Goal: Task Accomplishment & Management: Use online tool/utility

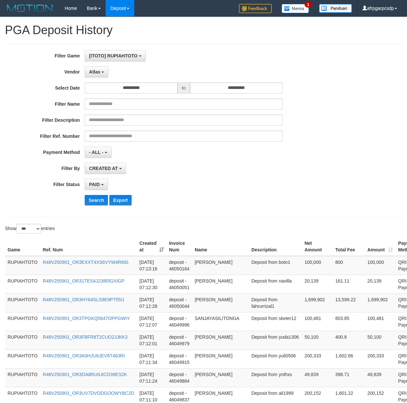
select select "**********"
select select "*"
select select "***"
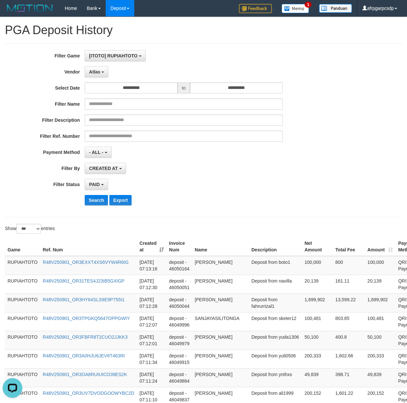
click at [33, 72] on label "Vendor" at bounding box center [42, 70] width 85 height 9
click at [98, 200] on button "Search" at bounding box center [96, 200] width 23 height 11
click at [191, 188] on div "PAID SELECT ALL - ALL - SELECT STATUS PENDING/UNPAID PAID CANCELED EXPIRED" at bounding box center [184, 184] width 198 height 11
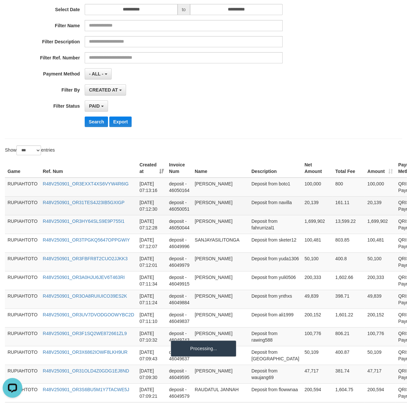
scroll to position [105, 0]
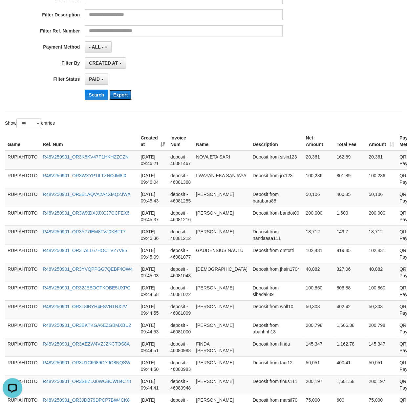
click at [125, 97] on button "Export" at bounding box center [120, 95] width 22 height 11
click at [240, 99] on div "Search Export" at bounding box center [212, 95] width 255 height 11
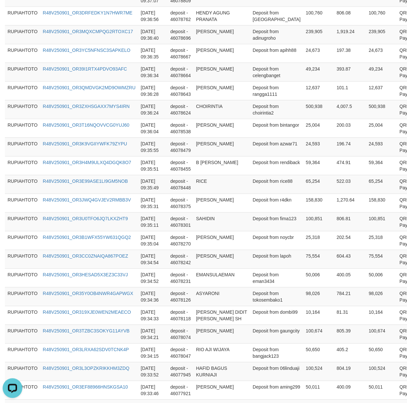
scroll to position [1838, 0]
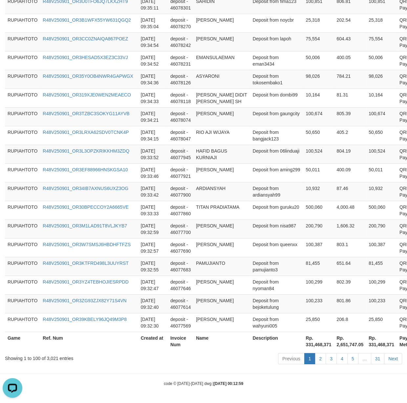
click at [303, 348] on th "Rp. 331,468,371" at bounding box center [318, 341] width 31 height 19
click at [303, 344] on th "Rp. 331,468,371" at bounding box center [318, 341] width 31 height 19
drag, startPoint x: 278, startPoint y: 344, endPoint x: 293, endPoint y: 343, distance: 14.8
click at [303, 343] on th "Rp. 331,468,371" at bounding box center [318, 341] width 31 height 19
copy th "331,468,371"
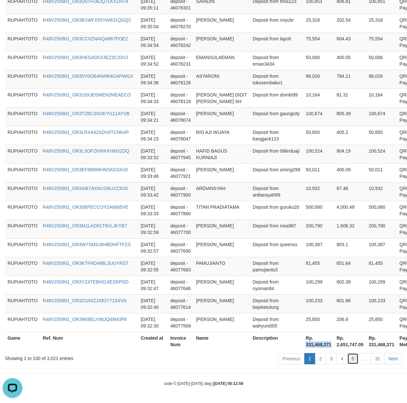
click at [350, 360] on link "5" at bounding box center [352, 358] width 11 height 11
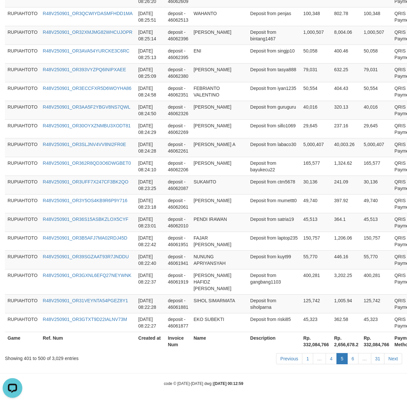
scroll to position [1812, 0]
click at [353, 359] on link "6" at bounding box center [352, 358] width 11 height 11
click at [351, 359] on link "6" at bounding box center [352, 358] width 11 height 11
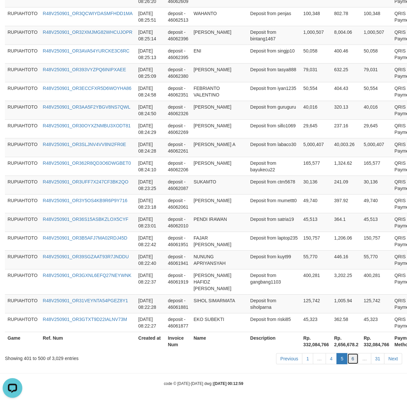
click at [351, 359] on link "6" at bounding box center [352, 358] width 11 height 11
click at [351, 358] on link "6" at bounding box center [352, 358] width 11 height 11
click at [351, 357] on link "6" at bounding box center [352, 358] width 11 height 11
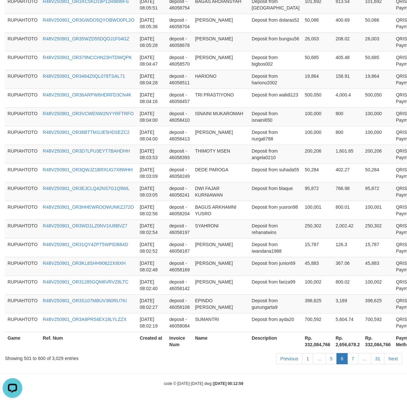
scroll to position [1825, 0]
click at [350, 361] on link "7" at bounding box center [352, 358] width 11 height 11
click at [351, 361] on link "7" at bounding box center [352, 358] width 11 height 11
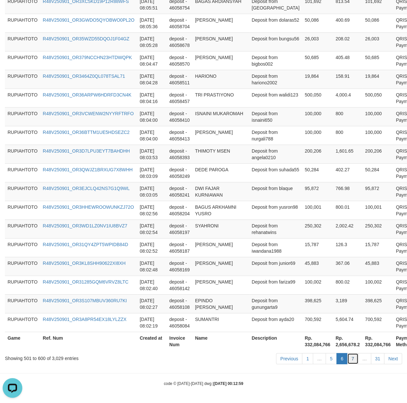
click at [351, 361] on link "7" at bounding box center [352, 358] width 11 height 11
click at [351, 360] on link "7" at bounding box center [352, 358] width 11 height 11
click at [351, 359] on link "7" at bounding box center [352, 358] width 11 height 11
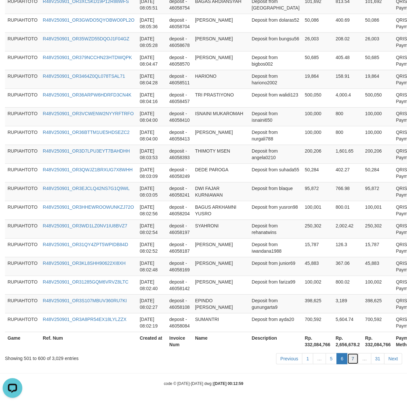
click at [351, 359] on link "7" at bounding box center [352, 358] width 11 height 11
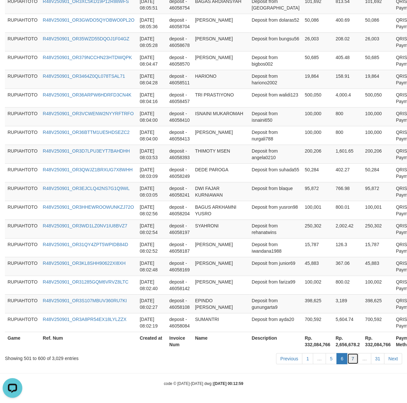
click at [351, 359] on link "7" at bounding box center [352, 358] width 11 height 11
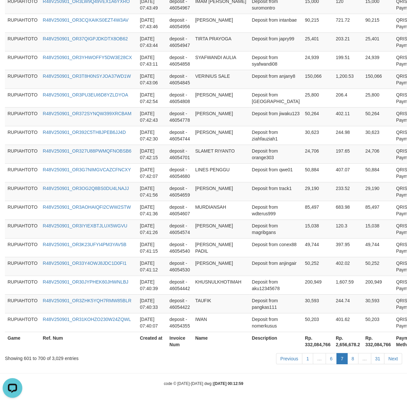
scroll to position [1819, 0]
click at [351, 359] on link "8" at bounding box center [352, 358] width 11 height 11
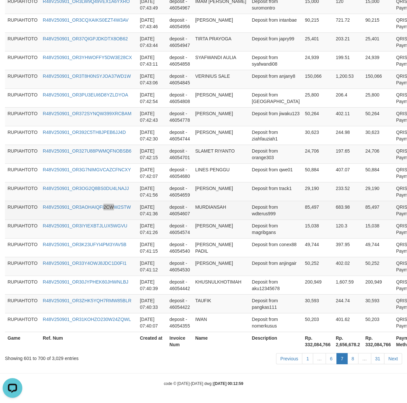
drag, startPoint x: 112, startPoint y: 216, endPoint x: 110, endPoint y: 214, distance: 3.5
click at [109, 214] on td "R48V250901_OR3AOHAIQFI2CWW2STW" at bounding box center [88, 210] width 97 height 19
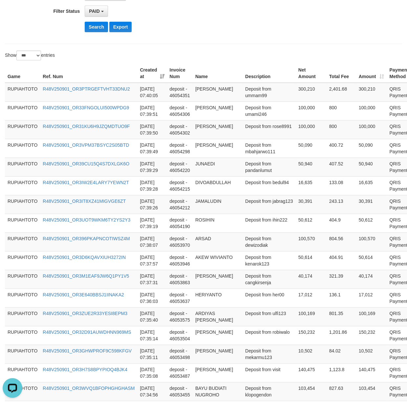
scroll to position [0, 0]
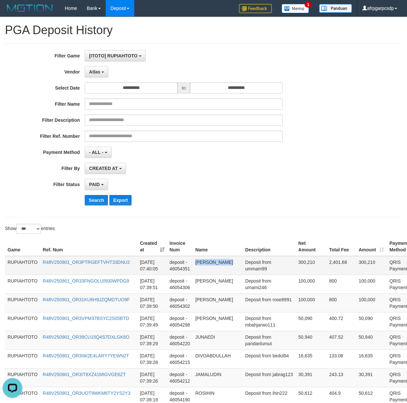
drag, startPoint x: 262, startPoint y: 181, endPoint x: 270, endPoint y: 263, distance: 81.9
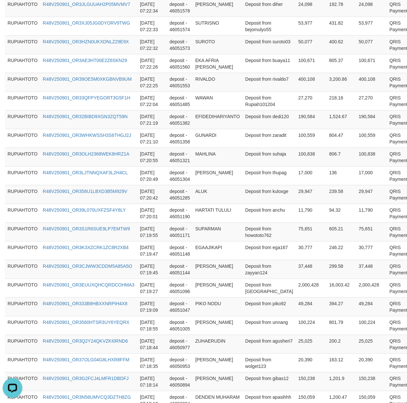
scroll to position [1812, 0]
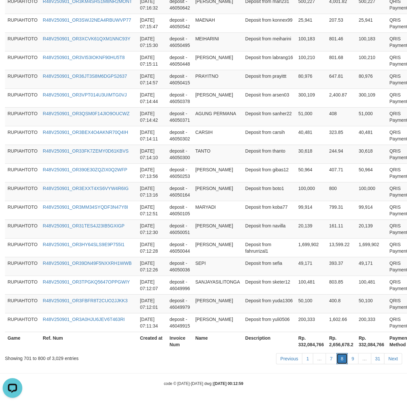
click at [339, 364] on link "8" at bounding box center [342, 358] width 11 height 11
click at [329, 360] on link "7" at bounding box center [331, 358] width 11 height 11
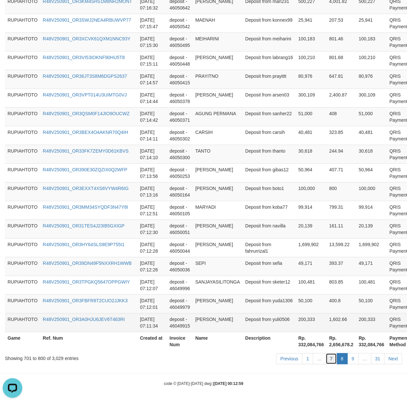
drag, startPoint x: 329, startPoint y: 360, endPoint x: 236, endPoint y: 325, distance: 98.8
click at [329, 358] on link "7" at bounding box center [331, 358] width 11 height 11
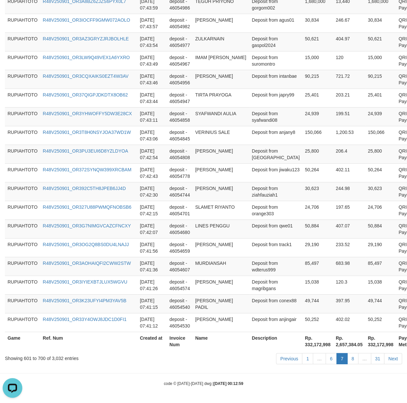
scroll to position [1825, 0]
click at [341, 268] on tr "RUPIAHTOTO R48V250901_OR3AOHAIQFI2CWW2STW [DATE] 07:41:36 deposit - 46054607 MU…" at bounding box center [222, 266] width 435 height 19
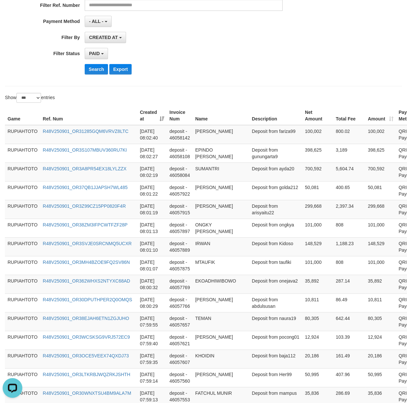
scroll to position [0, 0]
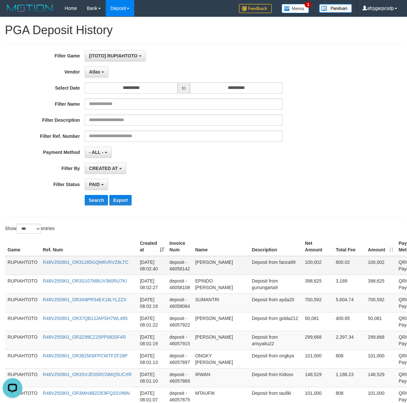
drag, startPoint x: 265, startPoint y: 320, endPoint x: 252, endPoint y: 273, distance: 49.4
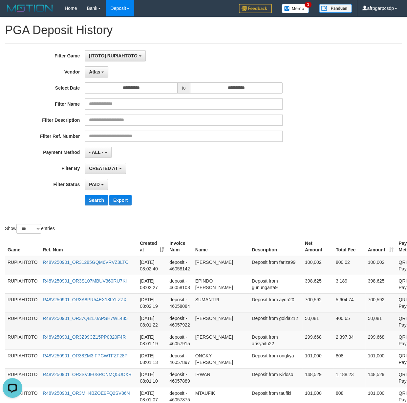
click at [214, 326] on td "[PERSON_NAME]" at bounding box center [221, 321] width 57 height 19
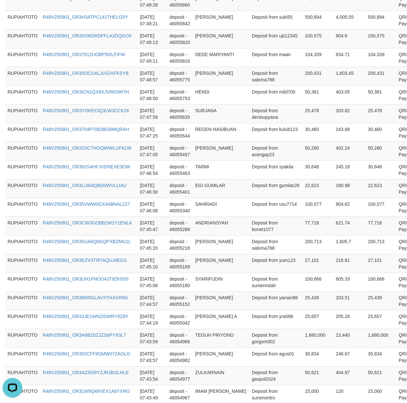
scroll to position [1825, 0]
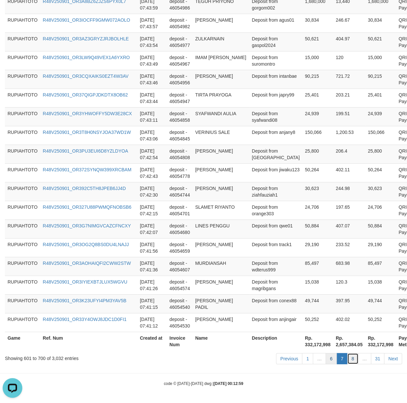
drag, startPoint x: 349, startPoint y: 360, endPoint x: 328, endPoint y: 357, distance: 21.5
click at [345, 359] on ul "Previous 1 … 6 7 8 … 31 Next" at bounding box center [339, 358] width 126 height 11
drag, startPoint x: 321, startPoint y: 356, endPoint x: 348, endPoint y: 360, distance: 28.1
click at [321, 356] on link "…" at bounding box center [319, 358] width 13 height 11
click at [350, 360] on link "8" at bounding box center [352, 358] width 11 height 11
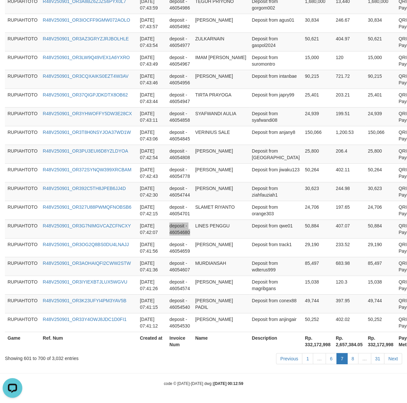
drag, startPoint x: 239, startPoint y: 224, endPoint x: 230, endPoint y: 221, distance: 9.6
click at [233, 221] on td "LINES PENGGU" at bounding box center [221, 229] width 57 height 19
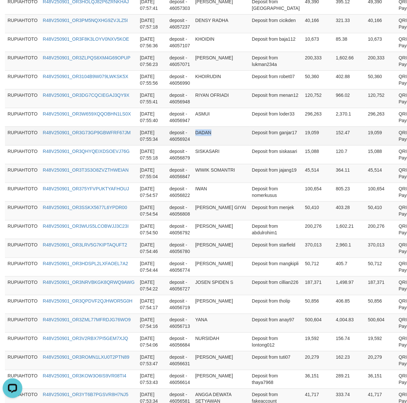
copy td "DADAN"
drag, startPoint x: 263, startPoint y: 200, endPoint x: 259, endPoint y: 151, distance: 49.0
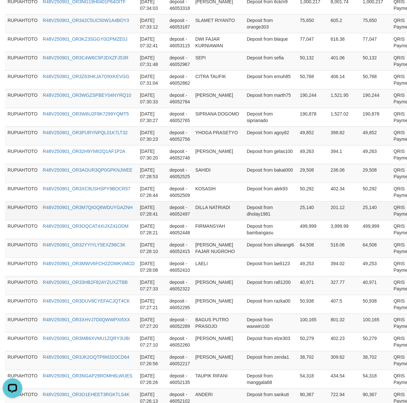
click at [246, 220] on td "Deposit from dholay1981" at bounding box center [270, 210] width 53 height 19
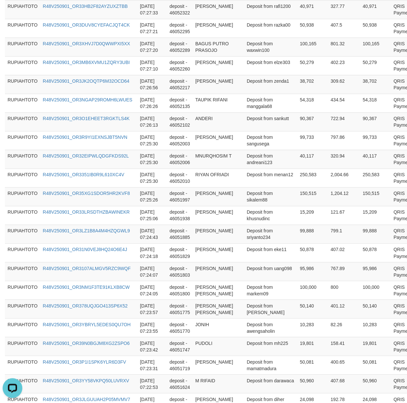
scroll to position [138, 0]
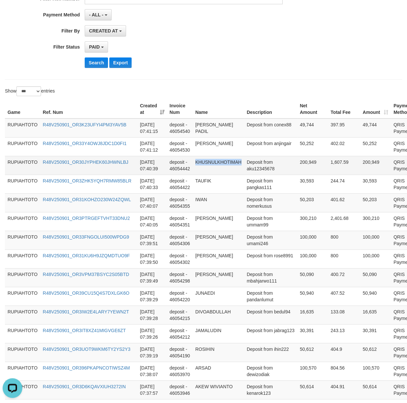
copy td "KHUSNULKHOTIMAH"
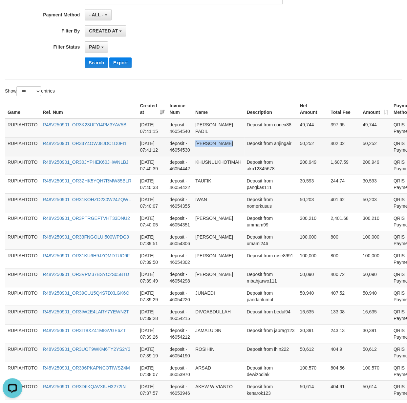
copy td "[PERSON_NAME]"
drag, startPoint x: 259, startPoint y: 201, endPoint x: 265, endPoint y: 154, distance: 47.6
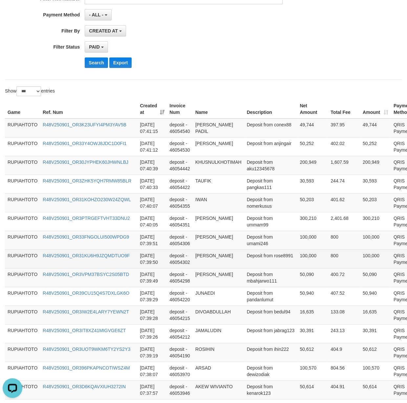
click at [219, 265] on td "[PERSON_NAME]" at bounding box center [219, 259] width 52 height 19
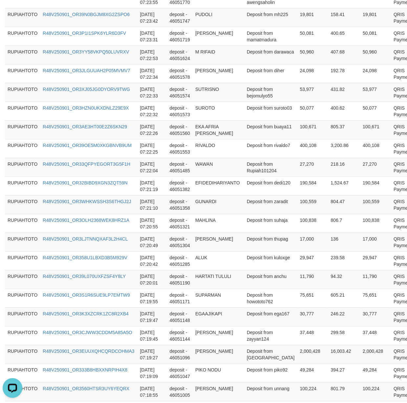
scroll to position [1812, 0]
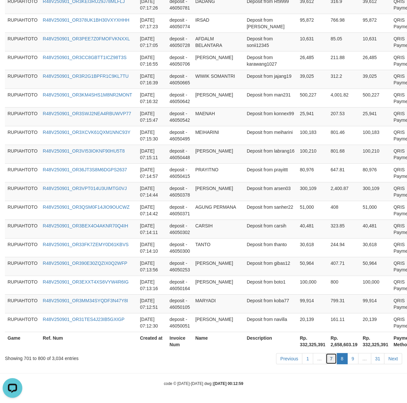
click at [331, 358] on link "7" at bounding box center [331, 358] width 11 height 11
click at [330, 357] on link "7" at bounding box center [331, 358] width 11 height 11
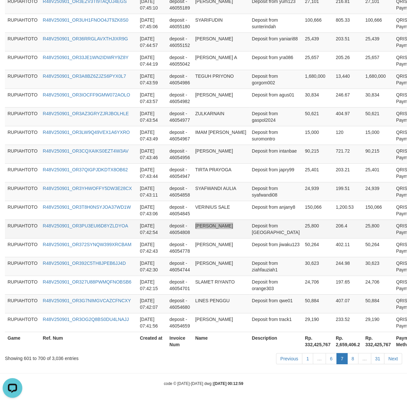
drag, startPoint x: 255, startPoint y: 226, endPoint x: 241, endPoint y: 220, distance: 15.0
click at [248, 224] on tr "RUPIAHTOTO R48V250901_OR3PU3EUI6D8YZLDYOA [DATE] 07:42:54 deposit - 46054808 [P…" at bounding box center [221, 229] width 433 height 19
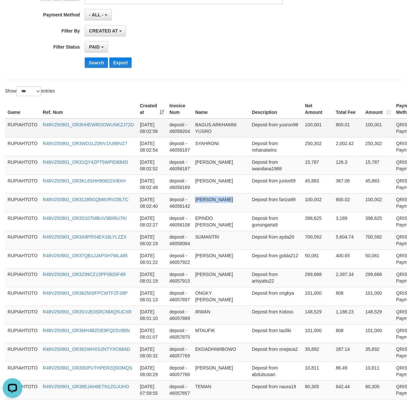
copy td "[PERSON_NAME]"
drag, startPoint x: 258, startPoint y: 202, endPoint x: 263, endPoint y: 132, distance: 69.8
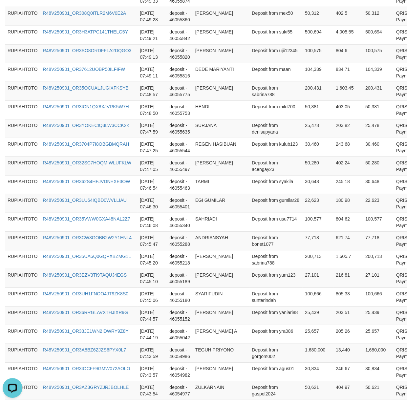
scroll to position [1825, 0]
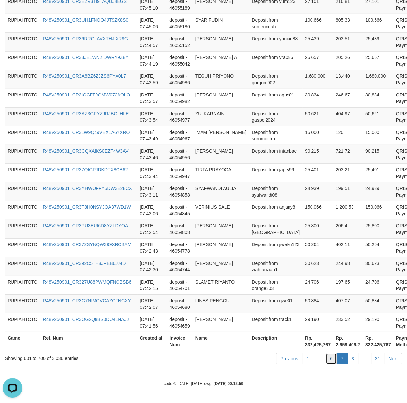
click at [330, 359] on link "6" at bounding box center [331, 358] width 11 height 11
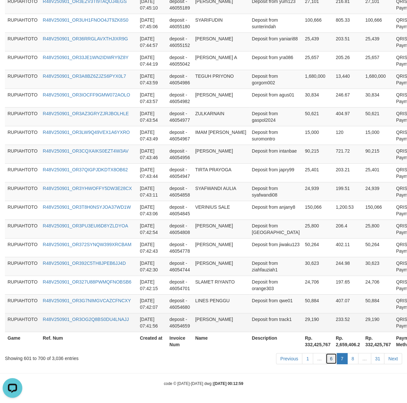
drag, startPoint x: 330, startPoint y: 358, endPoint x: 261, endPoint y: 328, distance: 75.8
click at [330, 357] on link "6" at bounding box center [331, 358] width 11 height 11
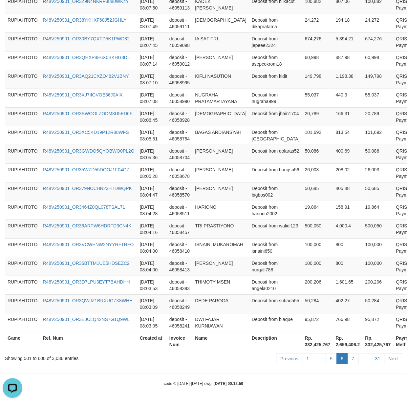
scroll to position [1819, 0]
click at [258, 274] on td "Deposit from nurgali788" at bounding box center [275, 266] width 53 height 19
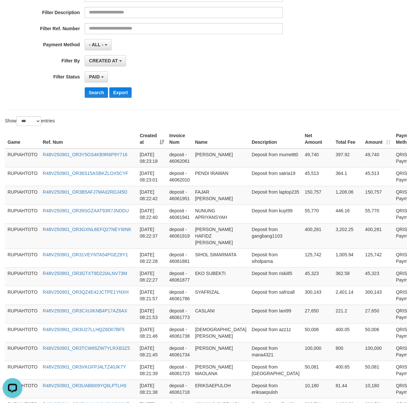
scroll to position [0, 0]
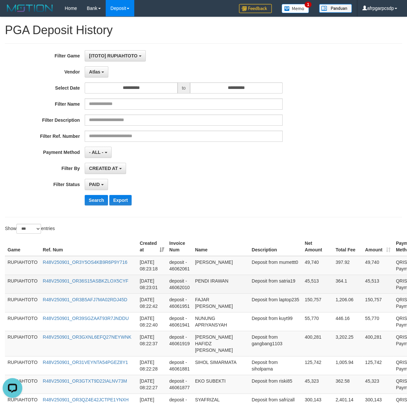
copy td "DWI FAJAR KURNIAWAN"
drag, startPoint x: 267, startPoint y: 236, endPoint x: 23, endPoint y: 217, distance: 245.0
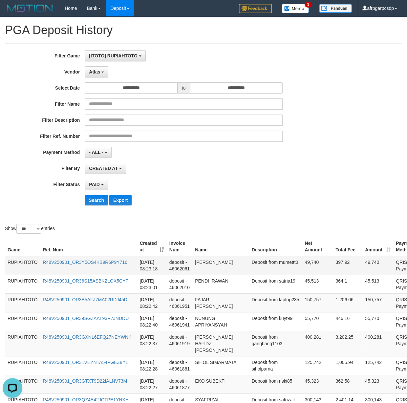
click at [251, 271] on td "Deposit from mumettt0" at bounding box center [275, 265] width 53 height 19
copy td "mumettt0"
click at [251, 271] on td "Deposit from mumettt0" at bounding box center [275, 265] width 53 height 19
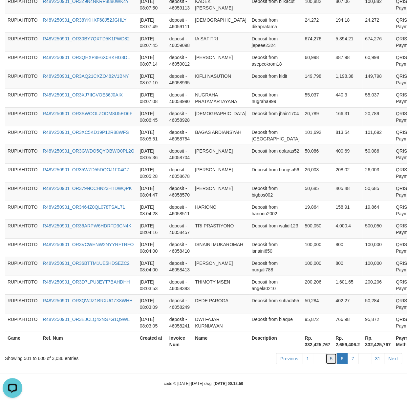
click at [331, 358] on link "5" at bounding box center [331, 358] width 11 height 11
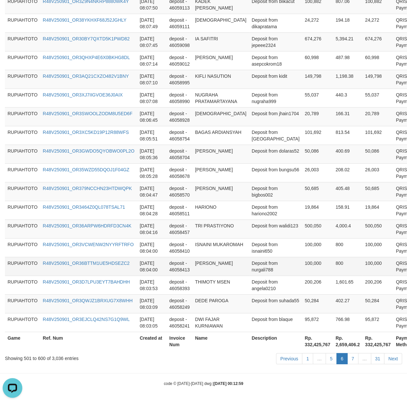
scroll to position [1812, 0]
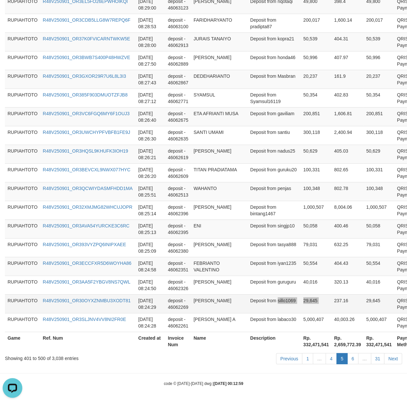
drag, startPoint x: 307, startPoint y: 298, endPoint x: 304, endPoint y: 304, distance: 7.2
click at [304, 300] on tr "RUPIAHTOTO R48V250901_OR30OYXZNMBU3XODT81 [DATE] 08:24:29 deposit - 46062269 [P…" at bounding box center [221, 304] width 433 height 19
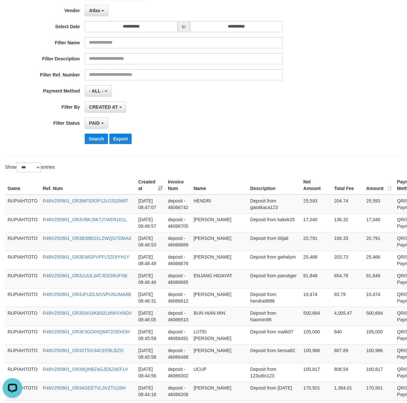
scroll to position [0, 0]
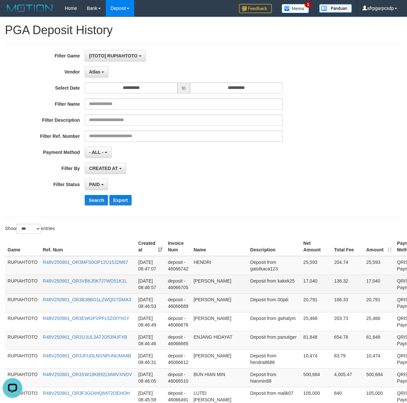
copy td "[PERSON_NAME] A"
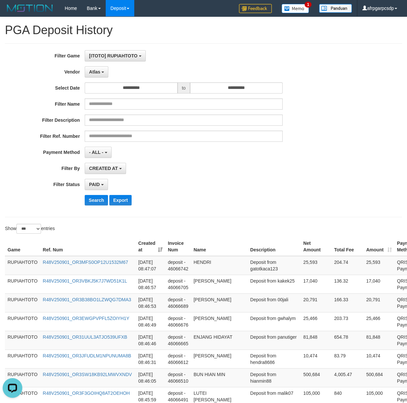
drag, startPoint x: 254, startPoint y: 326, endPoint x: 134, endPoint y: 253, distance: 140.5
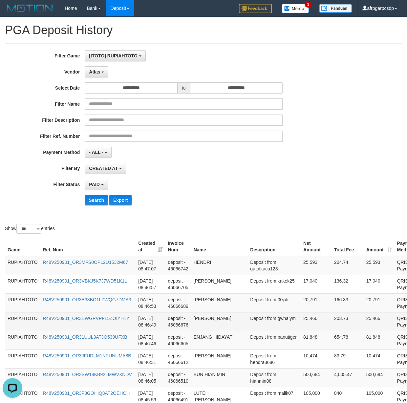
click at [238, 328] on td "[PERSON_NAME]" at bounding box center [219, 321] width 57 height 19
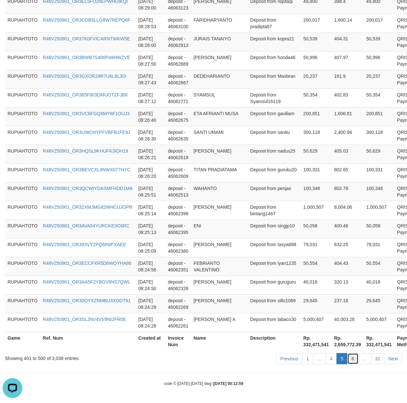
click at [353, 362] on link "6" at bounding box center [352, 358] width 11 height 11
click at [267, 264] on tr "RUPIAHTOTO R48V250901_OR3ECCFXR5D6WOYHA86 [DATE] 08:24:58 deposit - 46062351 FE…" at bounding box center [221, 266] width 433 height 19
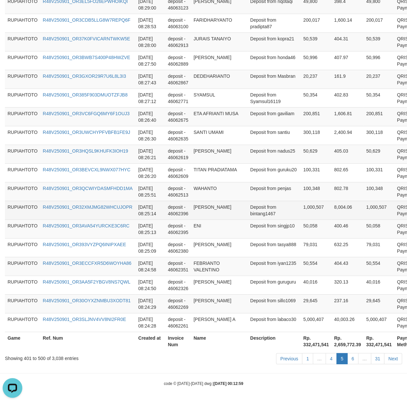
scroll to position [119, 0]
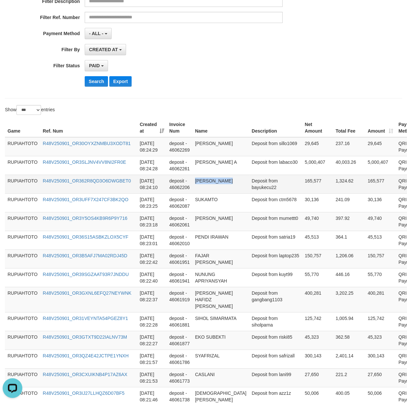
drag, startPoint x: 259, startPoint y: 203, endPoint x: 2, endPoint y: 132, distance: 266.7
click at [209, 305] on tr "RUPIAHTOTO R48V250901_OR3GXNL6EFQ27NEYWNK [DATE] 08:22:37 deposit - 46061919 [P…" at bounding box center [222, 299] width 435 height 25
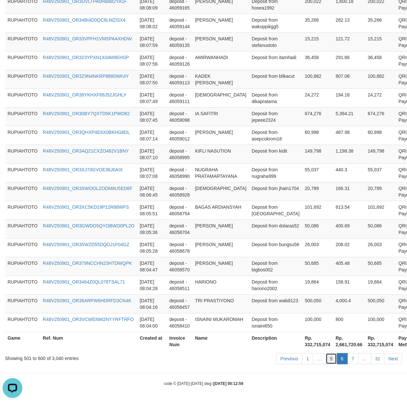
click at [328, 357] on link "5" at bounding box center [331, 358] width 11 height 11
drag, startPoint x: 328, startPoint y: 357, endPoint x: 336, endPoint y: 398, distance: 41.2
click at [329, 363] on link "5" at bounding box center [331, 358] width 11 height 11
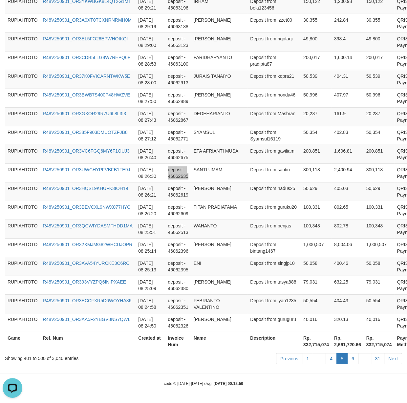
click at [190, 176] on td "deposit - 46062635" at bounding box center [178, 173] width 26 height 19
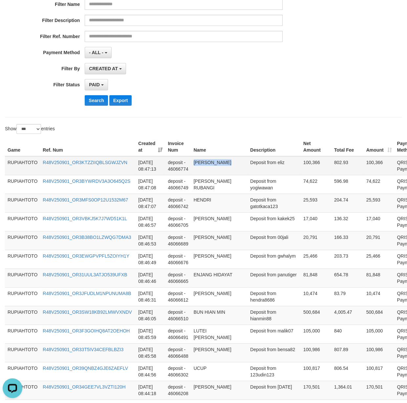
drag, startPoint x: 263, startPoint y: 208, endPoint x: 263, endPoint y: 160, distance: 47.6
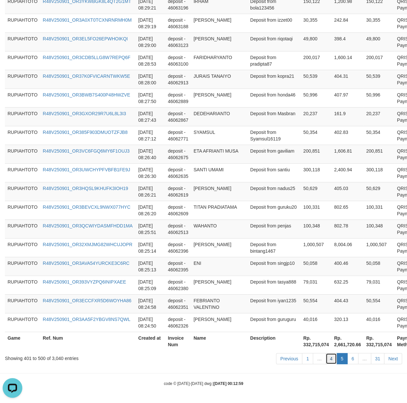
click at [329, 361] on link "4" at bounding box center [331, 358] width 11 height 11
drag, startPoint x: 329, startPoint y: 361, endPoint x: 40, endPoint y: 241, distance: 312.3
click at [329, 358] on link "4" at bounding box center [331, 358] width 11 height 11
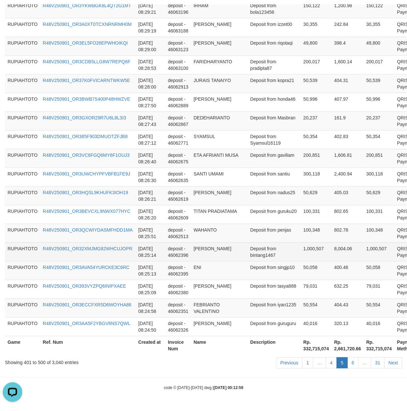
scroll to position [1844, 0]
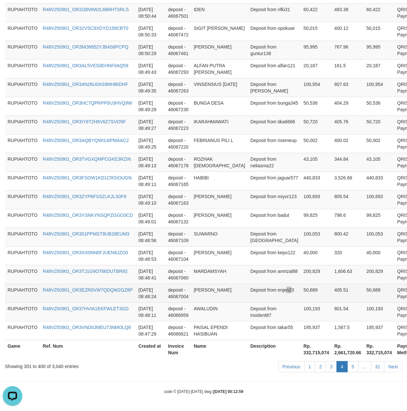
click at [248, 296] on td "Deposit from enjen23" at bounding box center [274, 293] width 53 height 19
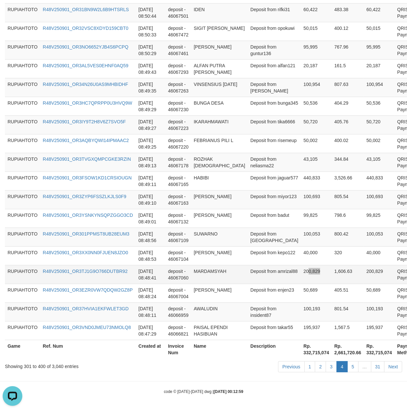
click at [301, 273] on td "200,829" at bounding box center [316, 274] width 31 height 19
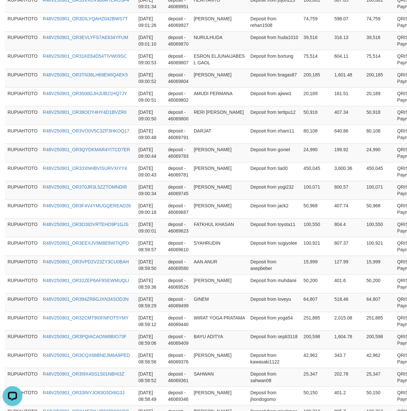
scroll to position [0, 0]
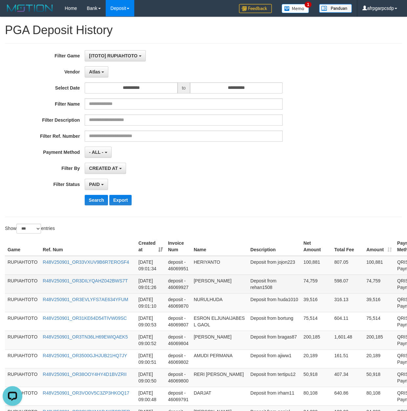
copy td "Deposit from takar55"
copy td "PAISAL EPENDI HASIBUAN"
drag, startPoint x: 240, startPoint y: 329, endPoint x: 256, endPoint y: 285, distance: 46.7
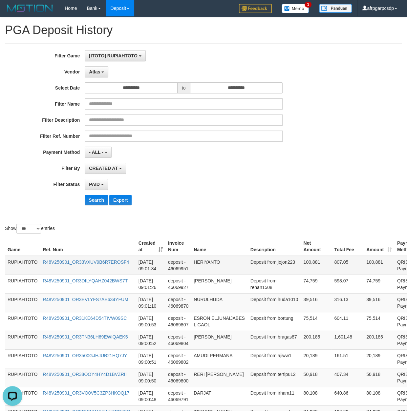
click at [251, 270] on td "Deposit from jojon223" at bounding box center [274, 265] width 53 height 19
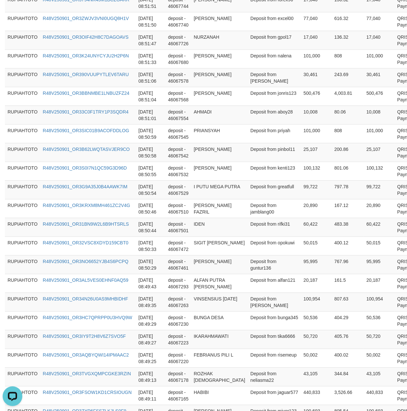
scroll to position [1844, 0]
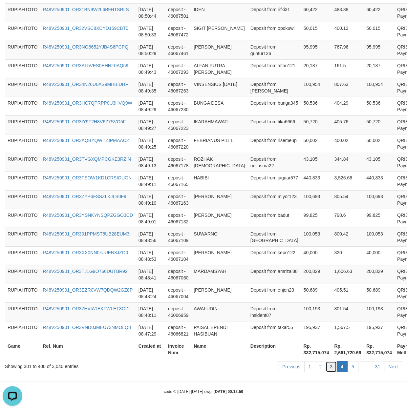
click at [328, 368] on link "3" at bounding box center [331, 367] width 11 height 11
click at [328, 367] on link "3" at bounding box center [331, 367] width 11 height 11
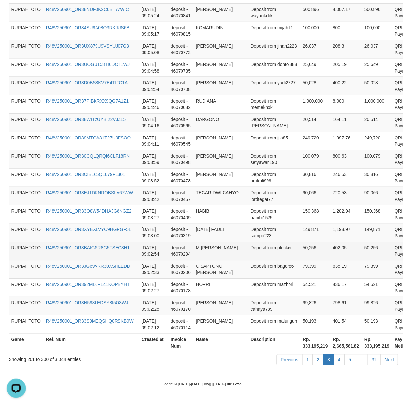
scroll to position [1804, 0]
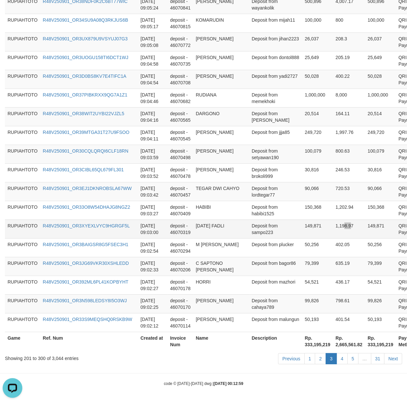
click at [336, 234] on td "1,198.97" at bounding box center [349, 229] width 32 height 19
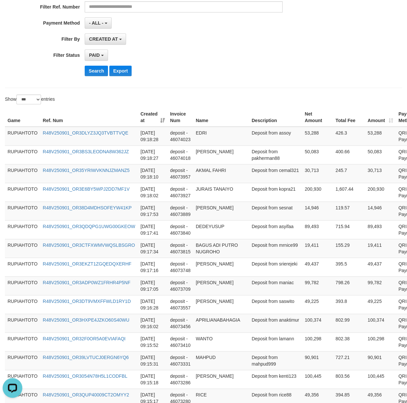
scroll to position [0, 0]
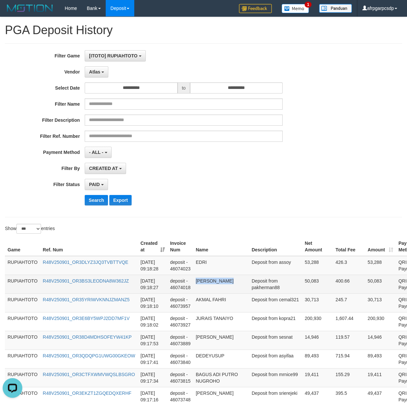
drag, startPoint x: 268, startPoint y: 324, endPoint x: 279, endPoint y: 288, distance: 38.5
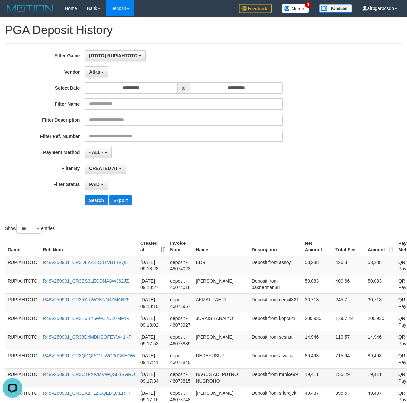
click at [146, 384] on td "[DATE] 09:17:34" at bounding box center [153, 377] width 30 height 19
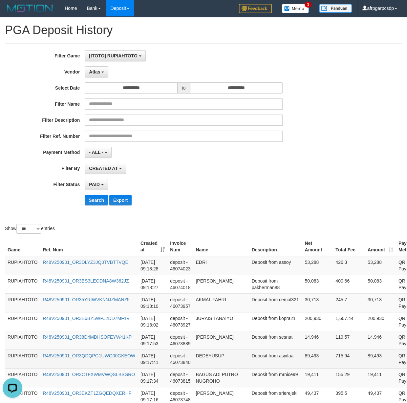
scroll to position [1812, 0]
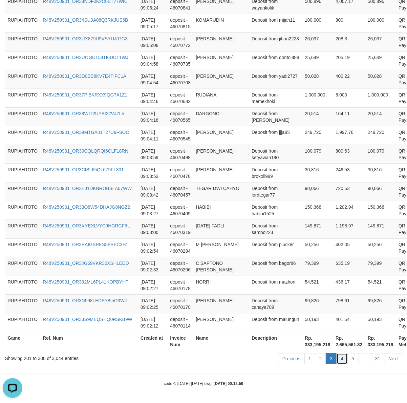
click at [343, 360] on link "4" at bounding box center [342, 358] width 11 height 11
click at [143, 221] on tr "RUPIAHTOTO R48V250901_OR3XYEXLVYC9HGRGF5L [DATE] 09:03:00 deposit - 46070319 [D…" at bounding box center [222, 229] width 435 height 19
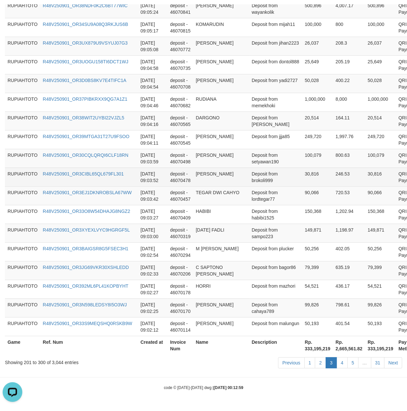
scroll to position [152, 0]
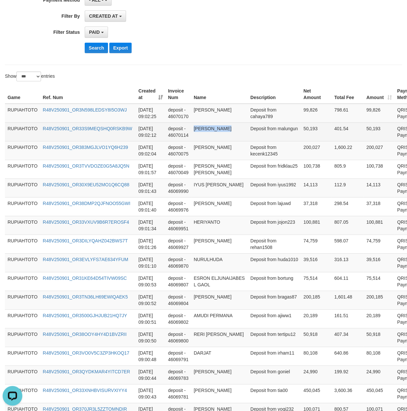
drag, startPoint x: 255, startPoint y: 208, endPoint x: 252, endPoint y: 130, distance: 78.5
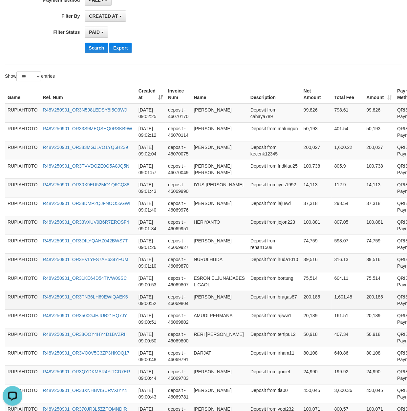
click at [301, 310] on td "200,185" at bounding box center [316, 300] width 31 height 19
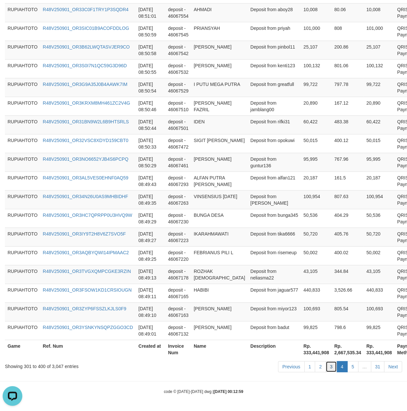
click at [331, 368] on link "3" at bounding box center [331, 367] width 11 height 11
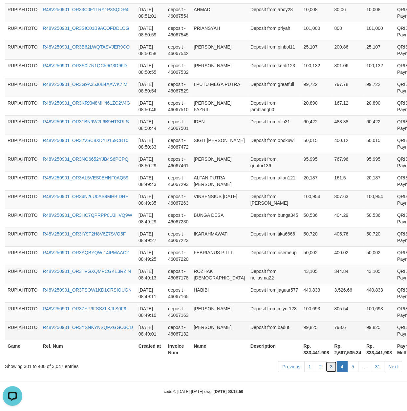
drag, startPoint x: 331, startPoint y: 368, endPoint x: 102, endPoint y: 334, distance: 231.1
click at [331, 367] on link "3" at bounding box center [331, 367] width 11 height 11
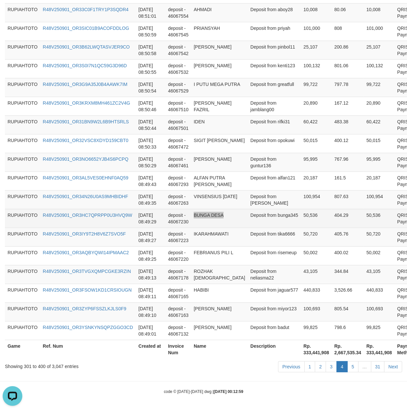
click at [257, 221] on td "Deposit from bunga345" at bounding box center [274, 218] width 53 height 19
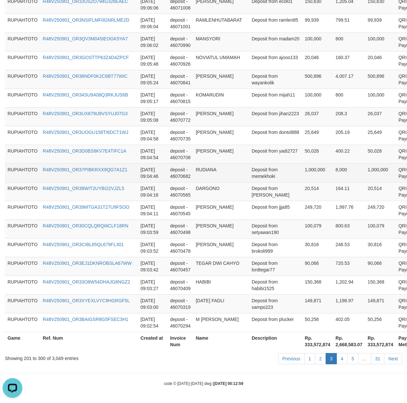
scroll to position [137, 0]
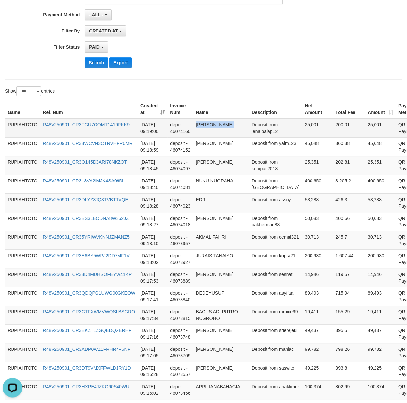
drag, startPoint x: 267, startPoint y: 197, endPoint x: 272, endPoint y: 129, distance: 68.1
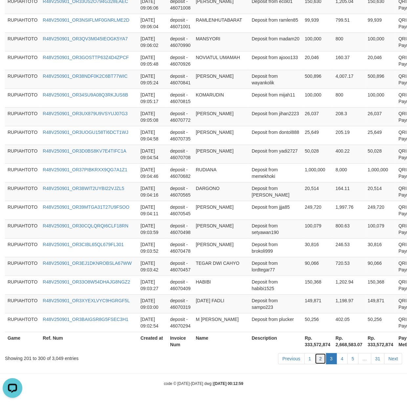
click at [321, 358] on link "2" at bounding box center [320, 358] width 11 height 11
drag, startPoint x: 321, startPoint y: 358, endPoint x: 54, endPoint y: 264, distance: 283.0
click at [321, 357] on link "2" at bounding box center [320, 358] width 11 height 11
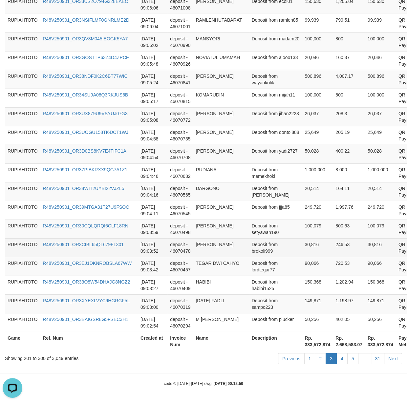
scroll to position [1819, 0]
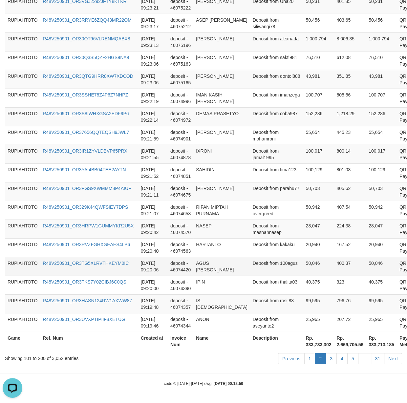
click at [334, 257] on td "400.37" at bounding box center [350, 266] width 32 height 19
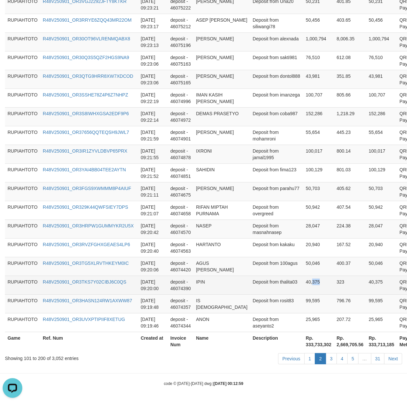
click at [303, 293] on td "40,375" at bounding box center [318, 285] width 31 height 19
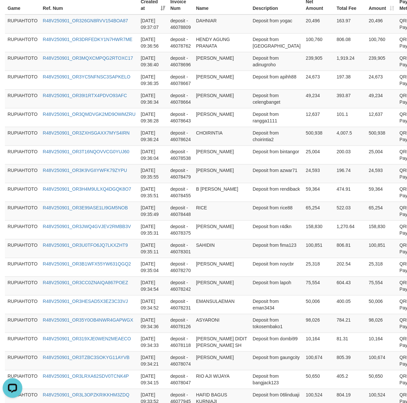
scroll to position [0, 0]
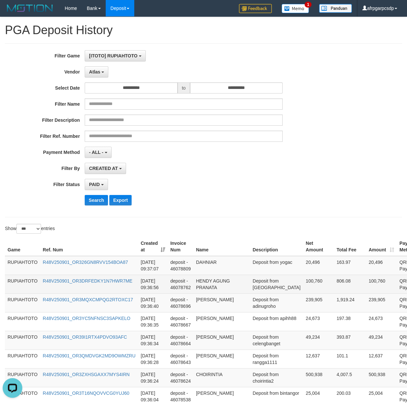
drag, startPoint x: 259, startPoint y: 325, endPoint x: 258, endPoint y: 286, distance: 39.4
click at [234, 294] on td "HENDY AGUNG PRANATA" at bounding box center [221, 284] width 57 height 19
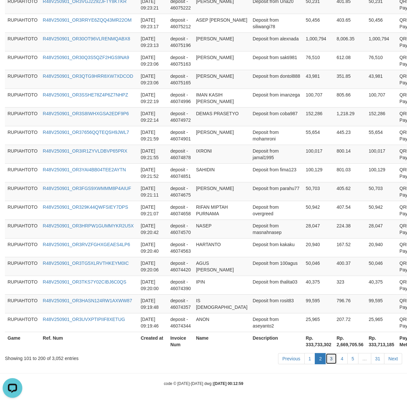
click at [327, 363] on link "3" at bounding box center [331, 358] width 11 height 11
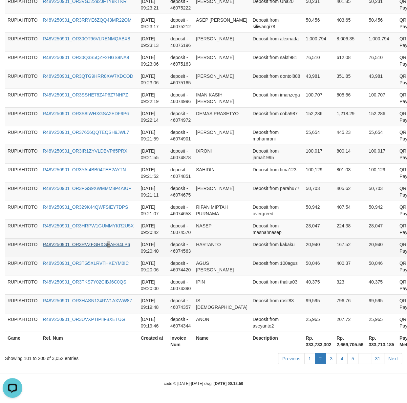
click at [109, 246] on td "R48V250901_OR3RVZFGHXGEAES4LP6" at bounding box center [89, 247] width 98 height 19
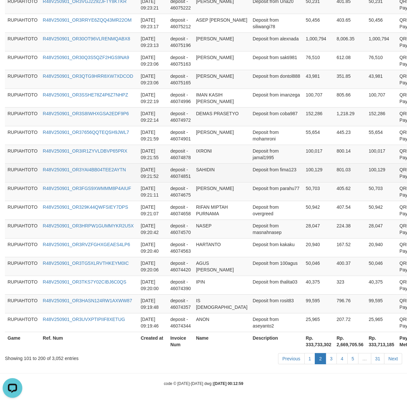
scroll to position [213, 0]
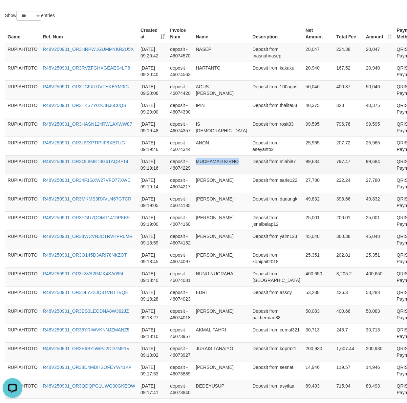
drag, startPoint x: 272, startPoint y: 201, endPoint x: 272, endPoint y: 160, distance: 41.1
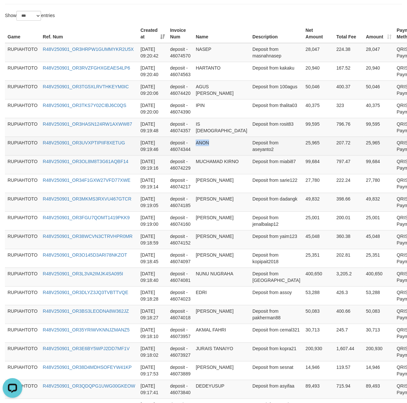
click at [273, 153] on td "Deposit from aseyanto2" at bounding box center [276, 146] width 53 height 19
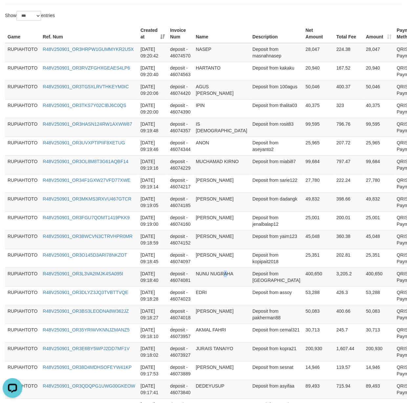
click at [226, 278] on td "NUNU NUGRAHA" at bounding box center [221, 277] width 57 height 19
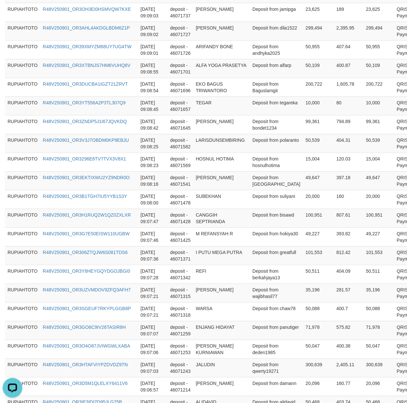
scroll to position [1812, 0]
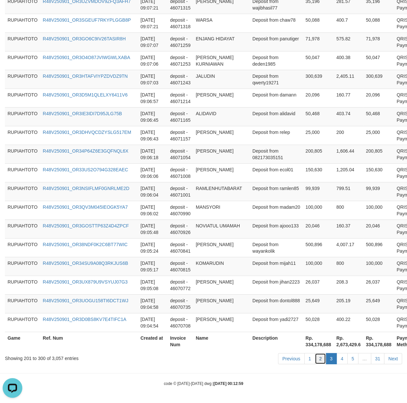
click at [317, 358] on link "2" at bounding box center [320, 358] width 11 height 11
click at [212, 226] on td "NOVIATUL UMAMAH" at bounding box center [221, 229] width 57 height 19
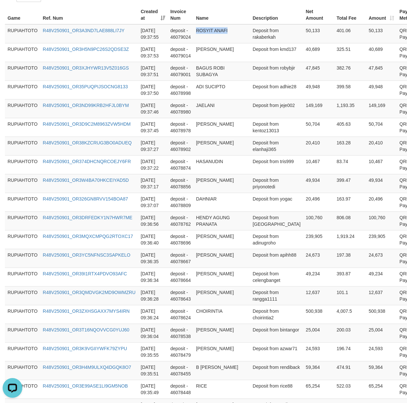
scroll to position [0, 0]
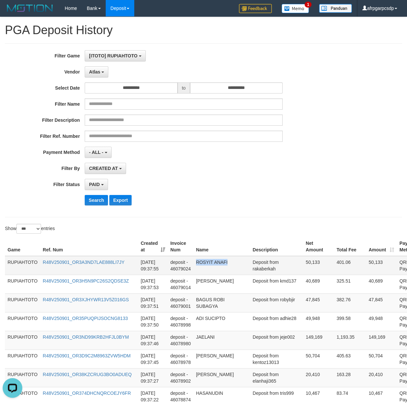
drag, startPoint x: 257, startPoint y: 203, endPoint x: 260, endPoint y: 260, distance: 56.5
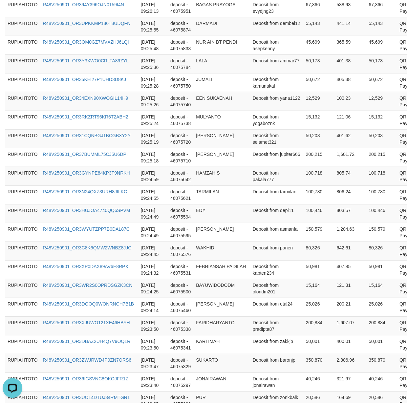
scroll to position [1819, 0]
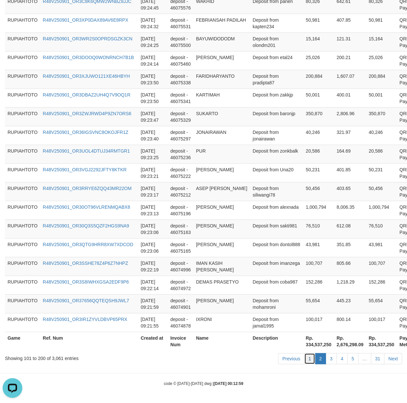
click at [308, 357] on link "1" at bounding box center [309, 358] width 11 height 11
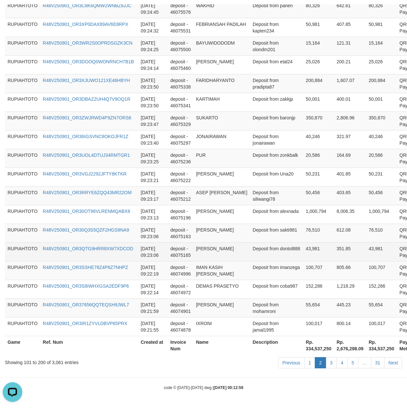
scroll to position [1837, 0]
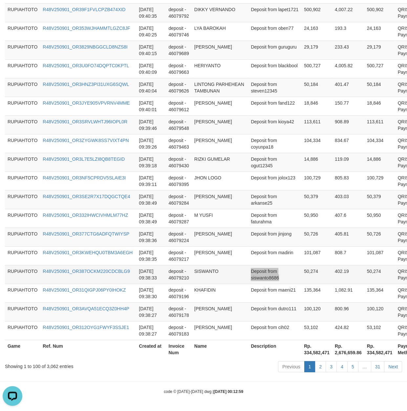
click at [301, 274] on td "50,274" at bounding box center [316, 274] width 31 height 19
click at [365, 317] on td "100,120" at bounding box center [380, 312] width 31 height 19
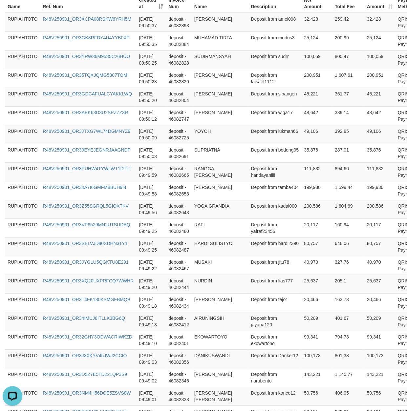
scroll to position [0, 0]
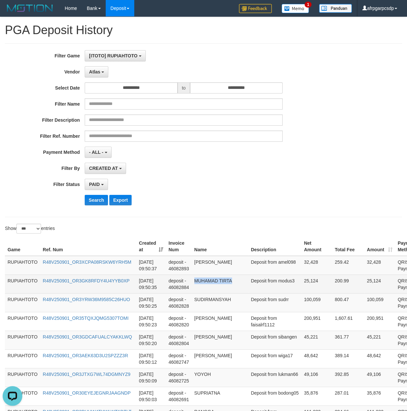
drag, startPoint x: 255, startPoint y: 334, endPoint x: 258, endPoint y: 289, distance: 45.2
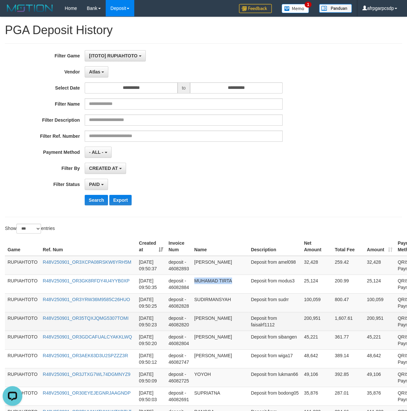
click at [262, 315] on td "Deposit from faisalrf1112" at bounding box center [274, 321] width 53 height 19
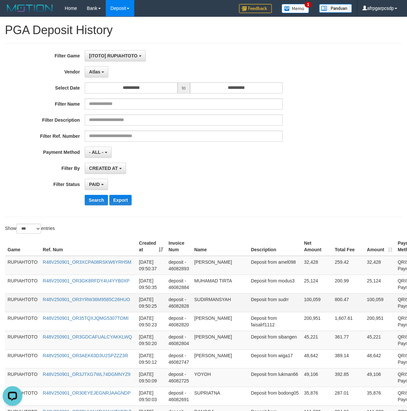
scroll to position [1837, 0]
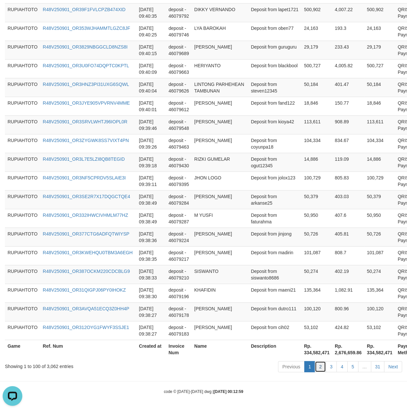
click at [316, 365] on link "2" at bounding box center [320, 367] width 11 height 11
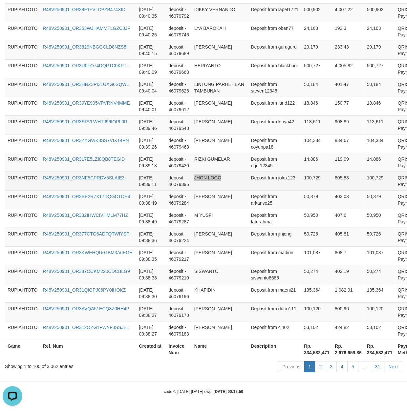
click at [253, 181] on td "Deposit from jolox123" at bounding box center [274, 181] width 53 height 19
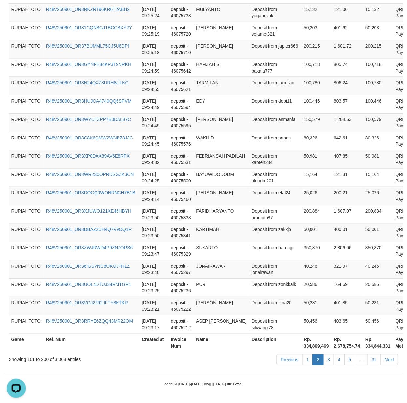
scroll to position [175, 0]
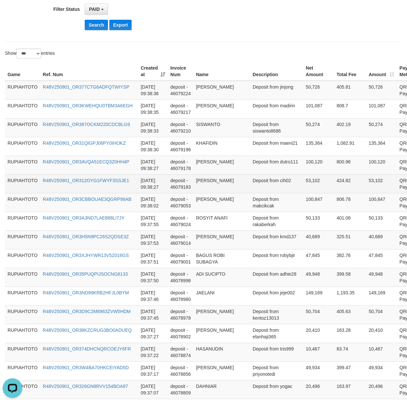
click at [191, 203] on td "deposit - 46079053" at bounding box center [181, 202] width 26 height 19
drag, startPoint x: 265, startPoint y: 203, endPoint x: 10, endPoint y: 121, distance: 268.5
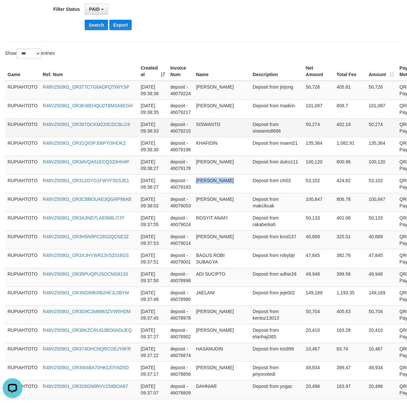
click at [215, 276] on td "ADI SUCIPTO" at bounding box center [221, 277] width 57 height 19
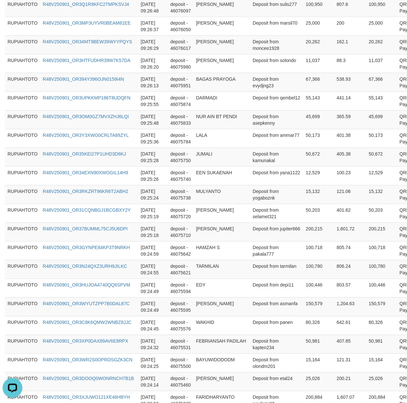
scroll to position [1819, 0]
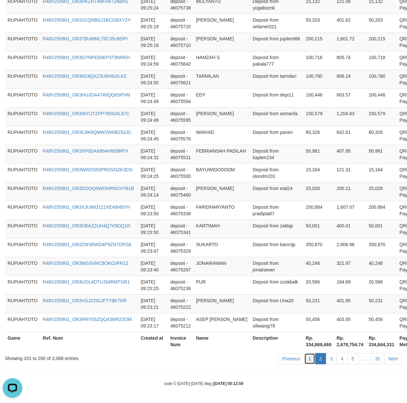
click at [311, 360] on link "1" at bounding box center [309, 358] width 11 height 11
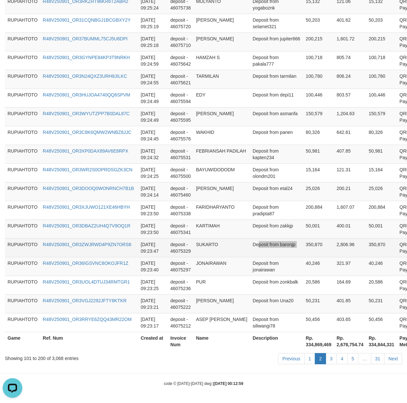
click at [274, 242] on tr "RUPIAHTOTO R48V250901_OR3ZWJRWD4P9ZN7ORS6 [DATE] 09:23:47 deposit - 46075329 SU…" at bounding box center [223, 247] width 436 height 19
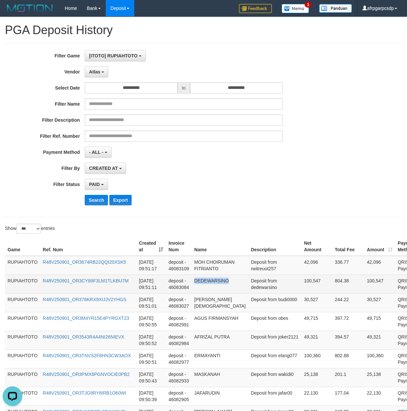
scroll to position [0, 0]
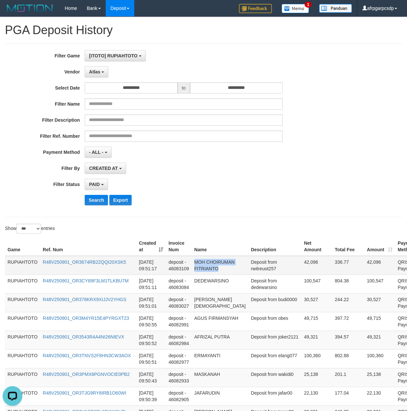
drag, startPoint x: 244, startPoint y: 189, endPoint x: 244, endPoint y: 271, distance: 82.1
click at [139, 272] on td "[DATE] 09:51:17" at bounding box center [151, 265] width 30 height 19
drag, startPoint x: 139, startPoint y: 272, endPoint x: 155, endPoint y: 273, distance: 16.1
click at [155, 273] on td "[DATE] 09:51:17" at bounding box center [151, 265] width 30 height 19
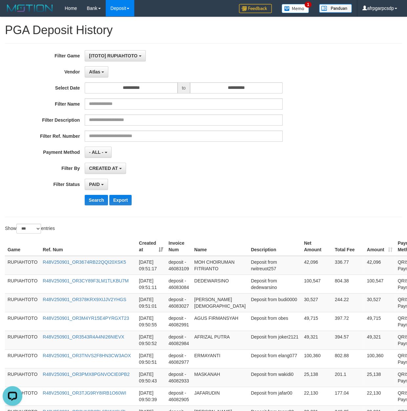
drag, startPoint x: 31, startPoint y: 188, endPoint x: 10, endPoint y: 190, distance: 20.8
click at [31, 188] on label "Filter Status" at bounding box center [42, 183] width 85 height 9
click at [102, 202] on button "Search" at bounding box center [96, 200] width 23 height 11
click at [188, 182] on div "PAID SELECT ALL - ALL - SELECT STATUS PENDING/UNPAID PAID CANCELED EXPIRED" at bounding box center [184, 184] width 198 height 11
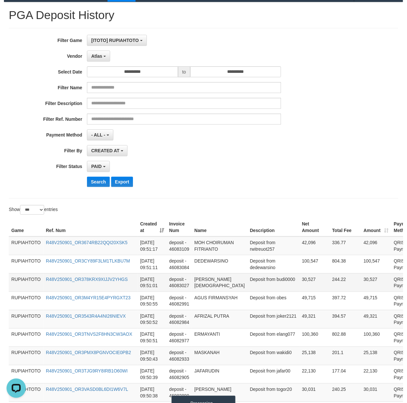
scroll to position [105, 0]
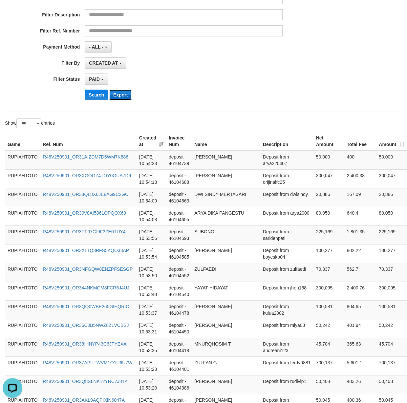
click at [122, 98] on button "Export" at bounding box center [120, 95] width 22 height 11
click at [264, 107] on div "**********" at bounding box center [203, 25] width 397 height 174
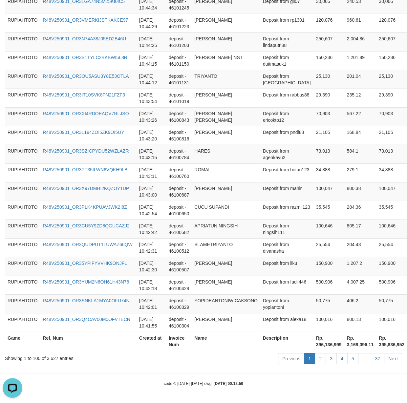
click at [314, 345] on th "Rp. 396,136,999" at bounding box center [329, 341] width 31 height 19
drag, startPoint x: 302, startPoint y: 345, endPoint x: 315, endPoint y: 344, distance: 13.5
click at [315, 344] on th "Rp. 396,136,999" at bounding box center [329, 341] width 31 height 19
click at [354, 358] on link "5" at bounding box center [352, 358] width 11 height 11
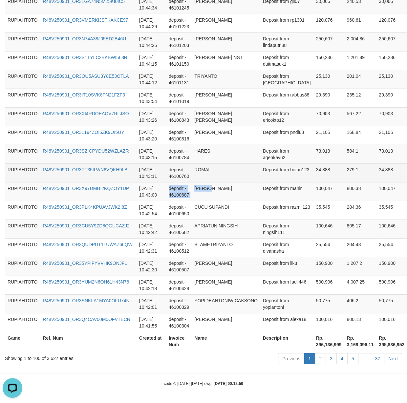
drag, startPoint x: 169, startPoint y: 182, endPoint x: 200, endPoint y: 170, distance: 32.7
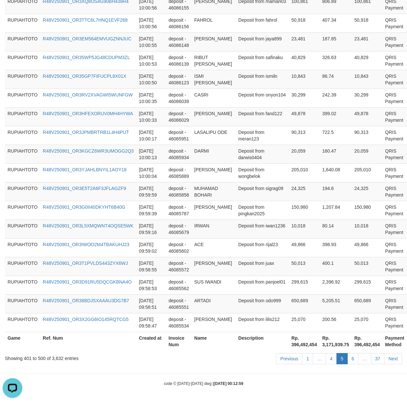
scroll to position [1845, 0]
click at [351, 363] on link "6" at bounding box center [352, 358] width 11 height 11
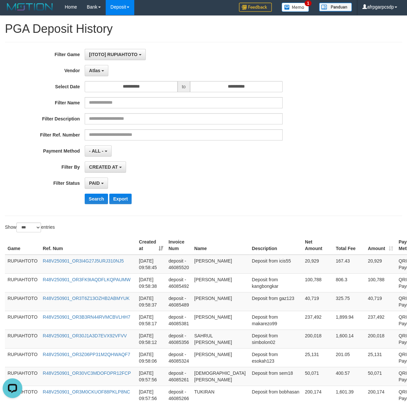
scroll to position [0, 0]
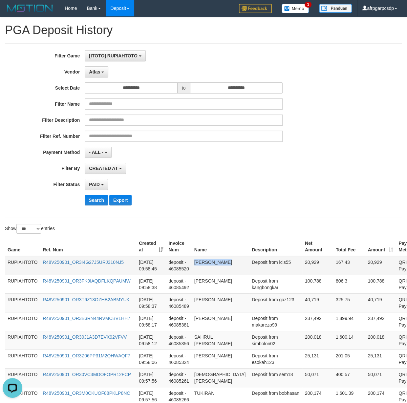
drag, startPoint x: 265, startPoint y: 197, endPoint x: 265, endPoint y: 268, distance: 71.3
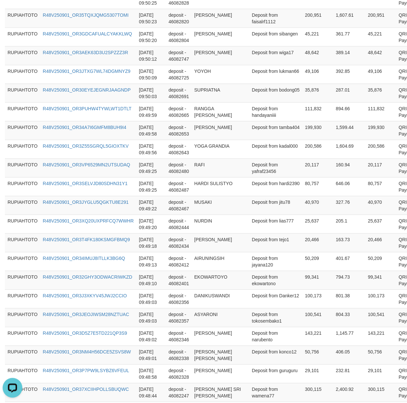
scroll to position [1812, 0]
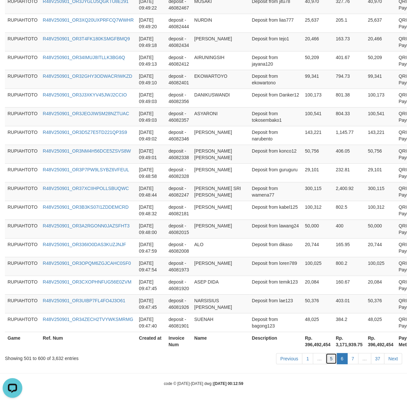
click at [332, 361] on link "5" at bounding box center [331, 358] width 11 height 11
drag, startPoint x: 332, startPoint y: 361, endPoint x: 329, endPoint y: 358, distance: 4.0
click at [331, 360] on link "5" at bounding box center [331, 358] width 11 height 11
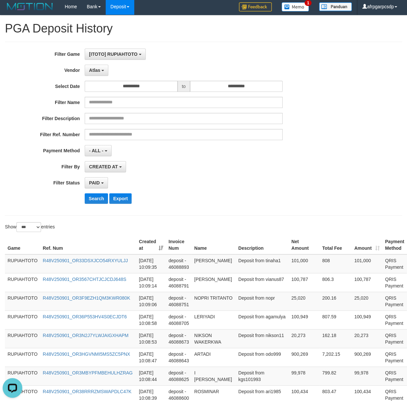
scroll to position [0, 0]
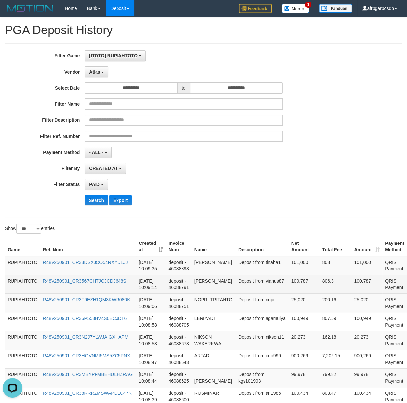
drag, startPoint x: 246, startPoint y: 225, endPoint x: 264, endPoint y: 278, distance: 56.0
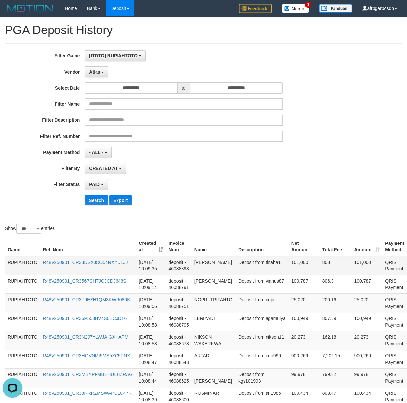
click at [253, 271] on td "Deposit from tinaha1" at bounding box center [262, 265] width 53 height 19
click at [253, 270] on td "Deposit from tinaha1" at bounding box center [262, 265] width 53 height 19
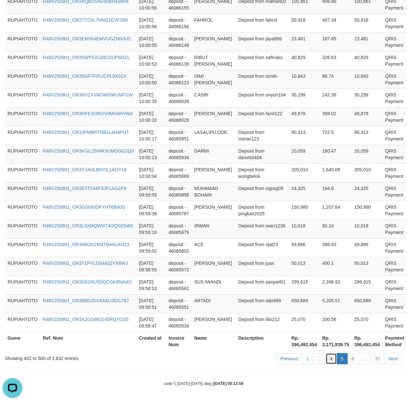
click at [334, 359] on link "4" at bounding box center [331, 358] width 11 height 11
drag, startPoint x: 397, startPoint y: 266, endPoint x: 393, endPoint y: 260, distance: 6.8
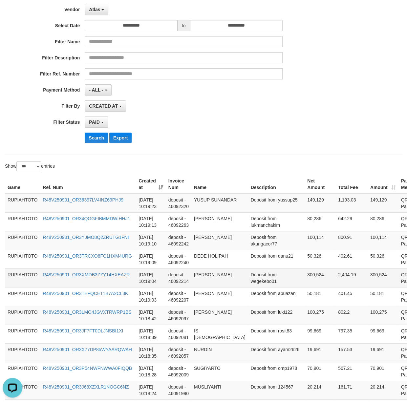
click at [253, 274] on td "Deposit from wegekebo01" at bounding box center [276, 278] width 57 height 19
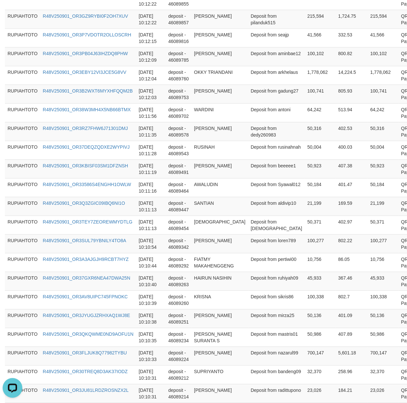
scroll to position [1832, 0]
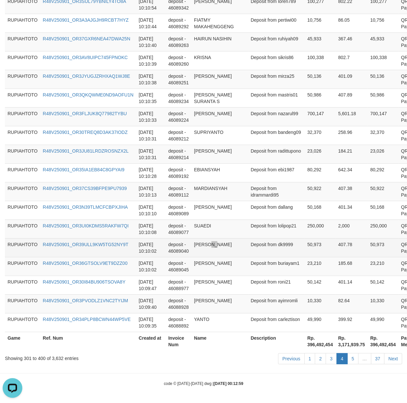
click at [216, 247] on td "[PERSON_NAME]" at bounding box center [219, 247] width 57 height 19
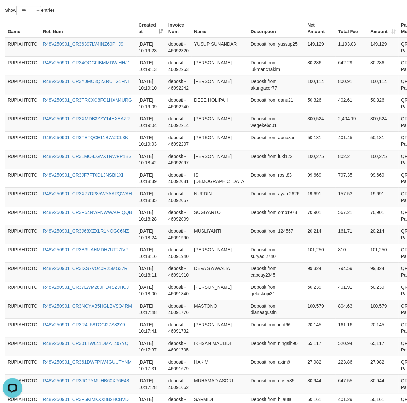
scroll to position [0, 0]
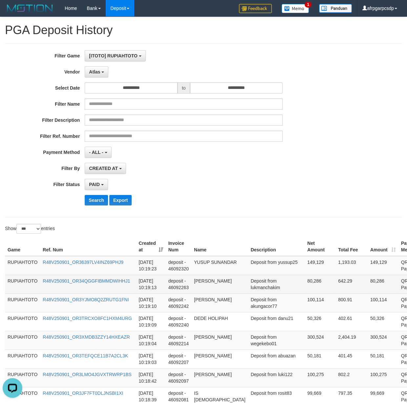
drag, startPoint x: 262, startPoint y: 319, endPoint x: 265, endPoint y: 277, distance: 41.8
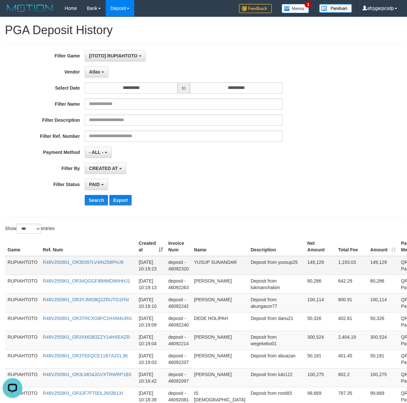
drag, startPoint x: 253, startPoint y: 274, endPoint x: 255, endPoint y: 271, distance: 3.5
click at [252, 274] on td "Deposit from yussup25" at bounding box center [276, 265] width 57 height 19
click at [255, 271] on td "Deposit from yussup25" at bounding box center [276, 265] width 57 height 19
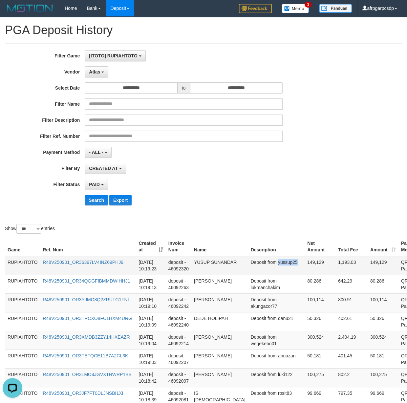
click at [255, 271] on td "Deposit from yussup25" at bounding box center [276, 265] width 57 height 19
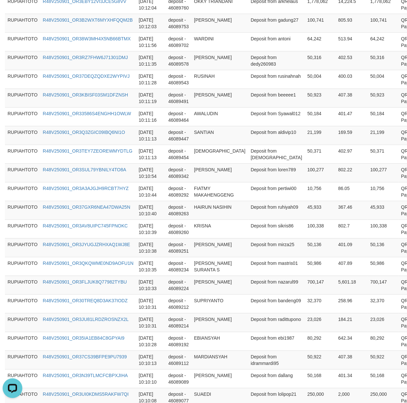
scroll to position [1832, 0]
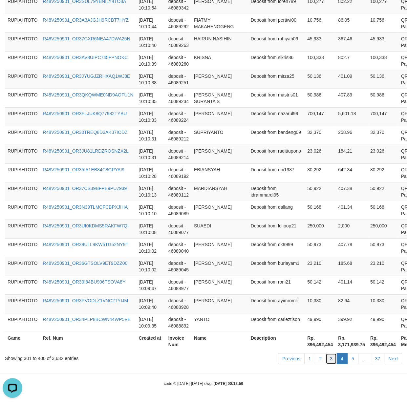
click at [332, 358] on link "3" at bounding box center [331, 358] width 11 height 11
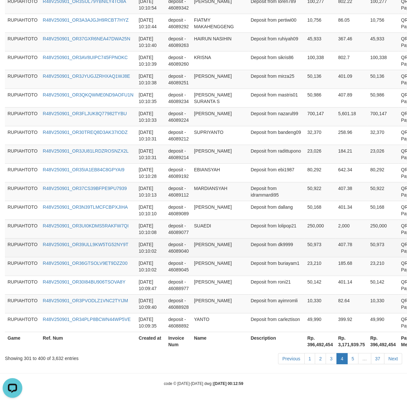
click at [177, 250] on tr "RUPIAHTOTO R48V250901_OR39ULL9KW5TG52NY9T [DATE] 10:10:02 deposit - 46089040 TA…" at bounding box center [223, 247] width 437 height 19
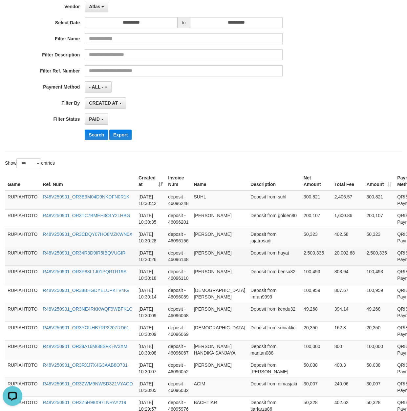
scroll to position [12, 0]
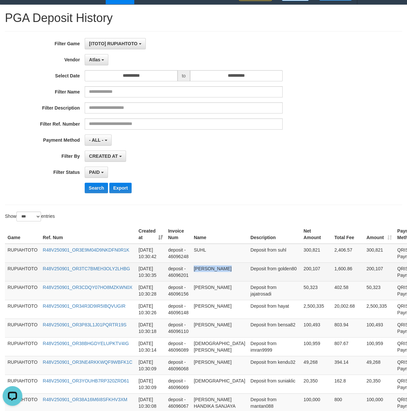
drag, startPoint x: 249, startPoint y: 323, endPoint x: 256, endPoint y: 269, distance: 54.7
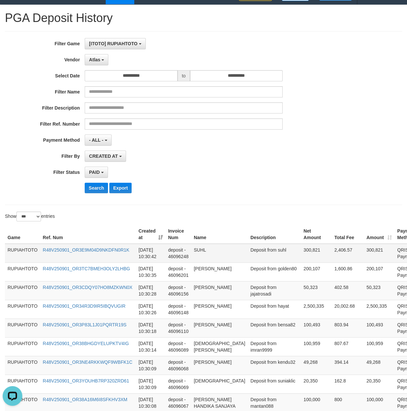
click at [248, 257] on td "Deposit from suhl" at bounding box center [274, 253] width 53 height 19
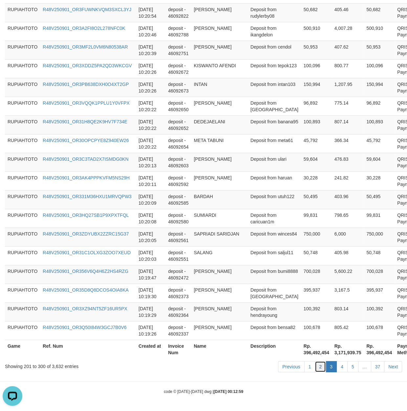
click at [318, 367] on link "2" at bounding box center [320, 367] width 11 height 11
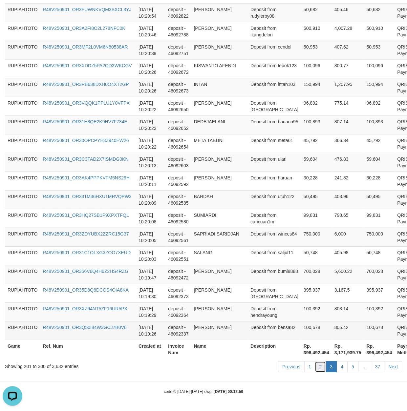
drag, startPoint x: 318, startPoint y: 367, endPoint x: 69, endPoint y: 333, distance: 252.0
click at [316, 367] on link "2" at bounding box center [320, 367] width 11 height 11
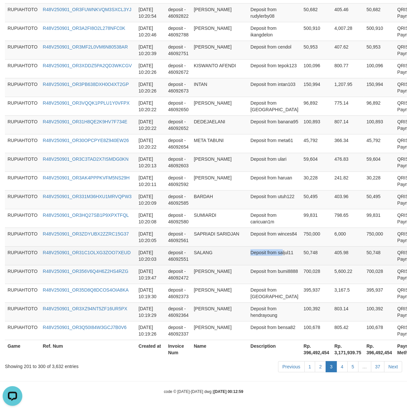
click at [238, 255] on tr "RUPIAHTOTO R48V250901_OR31C1OLXG3ZOO7XEUD [DATE] 10:20:03 deposit - 46092551 SA…" at bounding box center [221, 256] width 433 height 19
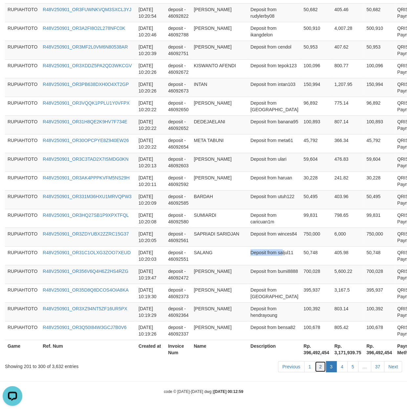
click at [322, 371] on link "2" at bounding box center [320, 367] width 11 height 11
click at [332, 304] on td "803.14" at bounding box center [348, 312] width 32 height 19
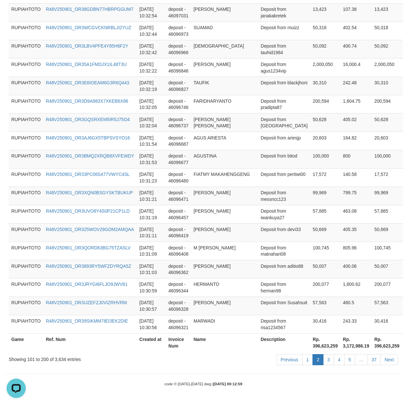
scroll to position [1804, 0]
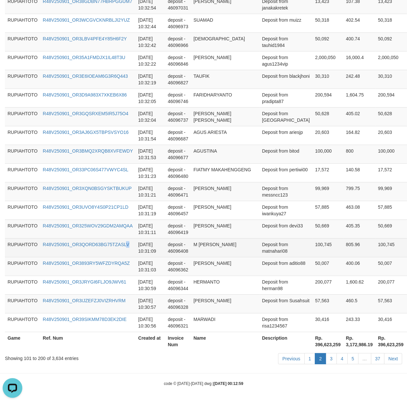
click at [134, 257] on td "R48V250901_OR3QORD63BG75TZASLV" at bounding box center [88, 247] width 96 height 19
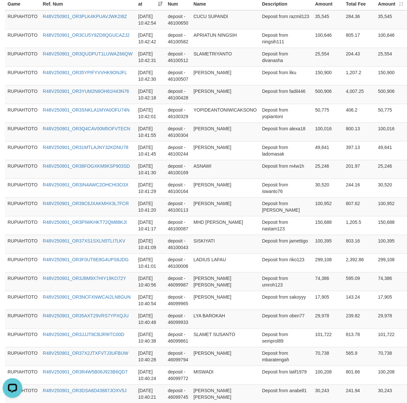
scroll to position [0, 0]
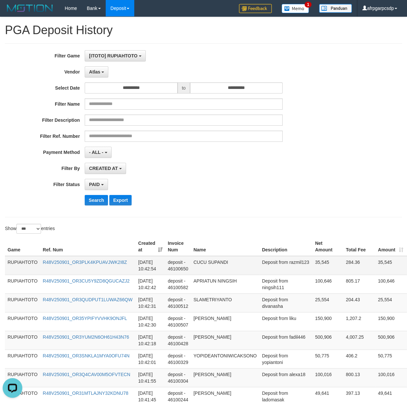
drag, startPoint x: 286, startPoint y: 335, endPoint x: 260, endPoint y: 264, distance: 75.6
click at [260, 374] on td "Deposit from alexa18" at bounding box center [285, 377] width 53 height 19
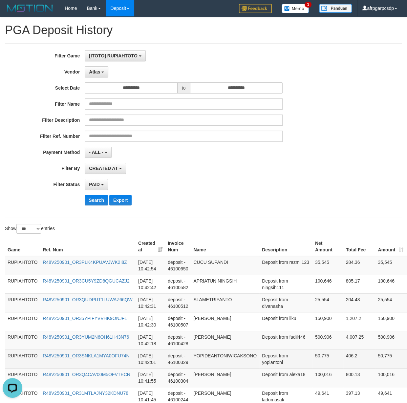
scroll to position [1812, 0]
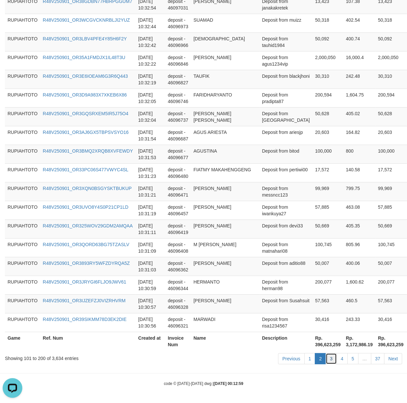
click at [329, 362] on link "3" at bounding box center [331, 358] width 11 height 11
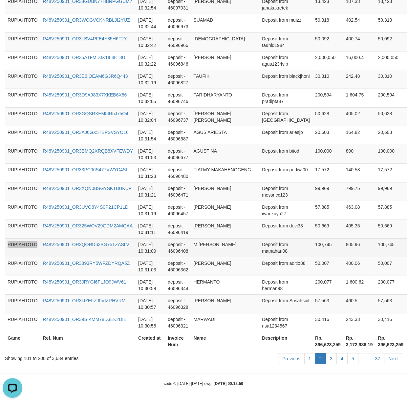
click at [93, 253] on tr "RUPIAHTOTO R48V250901_OR3QORD63BG75TZASLV [DATE] 10:31:09 deposit - 46096408 M …" at bounding box center [227, 247] width 445 height 19
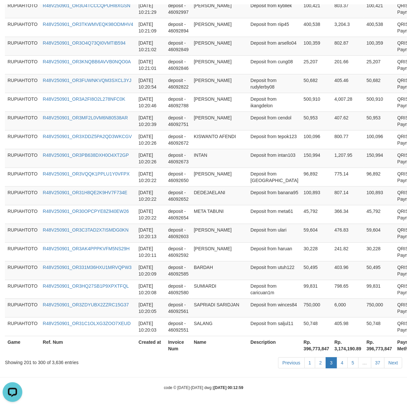
scroll to position [115, 0]
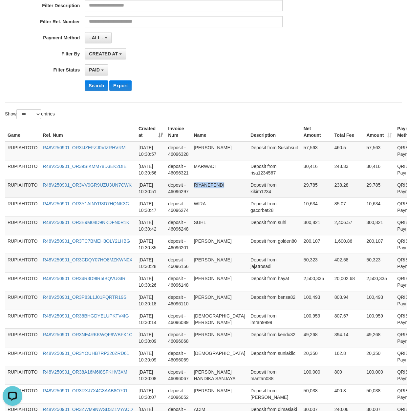
drag, startPoint x: 249, startPoint y: 207, endPoint x: 249, endPoint y: 192, distance: 15.4
click at [301, 261] on td "50,323" at bounding box center [316, 263] width 31 height 19
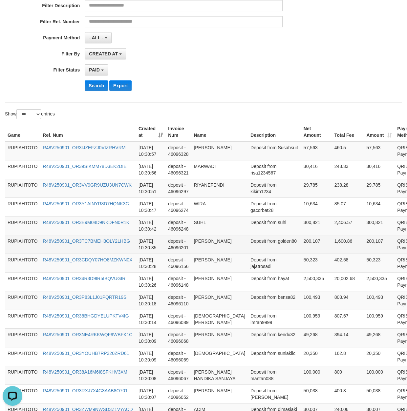
scroll to position [1831, 0]
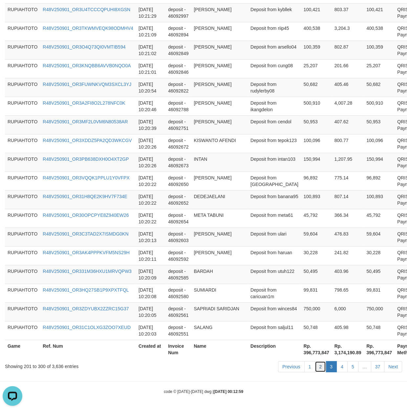
click at [322, 366] on link "2" at bounding box center [320, 367] width 11 height 11
click at [210, 233] on td "[PERSON_NAME]" at bounding box center [219, 237] width 57 height 19
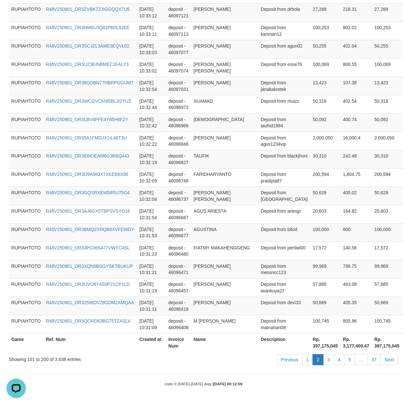
scroll to position [138, 0]
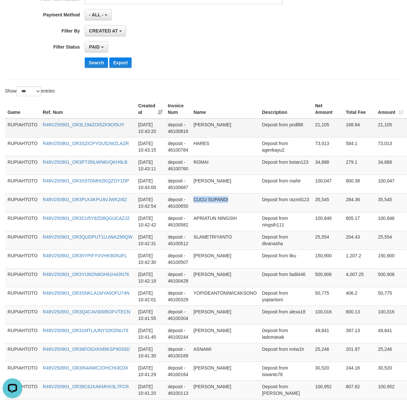
drag, startPoint x: 271, startPoint y: 204, endPoint x: 275, endPoint y: 131, distance: 73.3
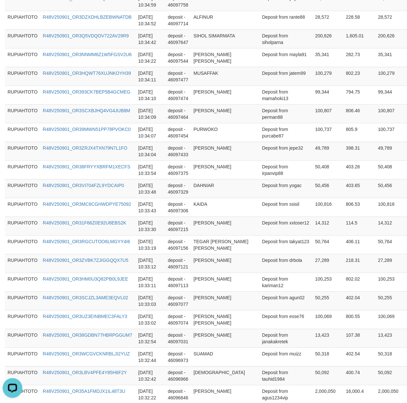
scroll to position [1812, 0]
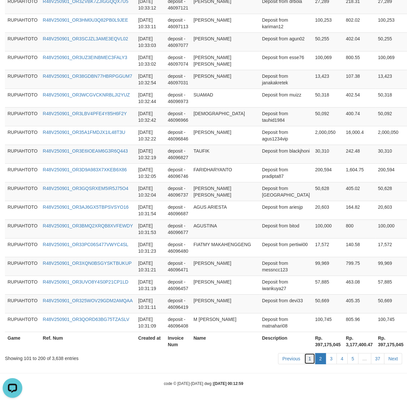
click at [310, 360] on link "1" at bounding box center [309, 358] width 11 height 11
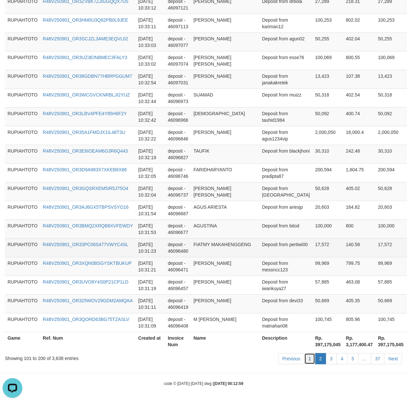
drag, startPoint x: 310, startPoint y: 360, endPoint x: 9, endPoint y: 240, distance: 323.6
click at [308, 357] on link "1" at bounding box center [309, 358] width 11 height 11
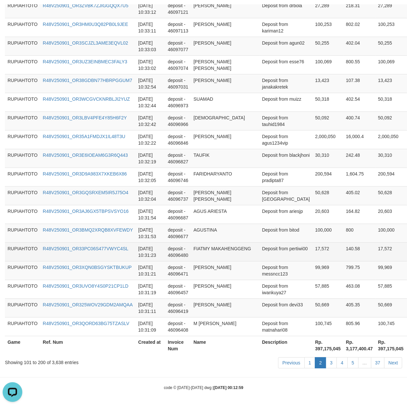
scroll to position [1850, 0]
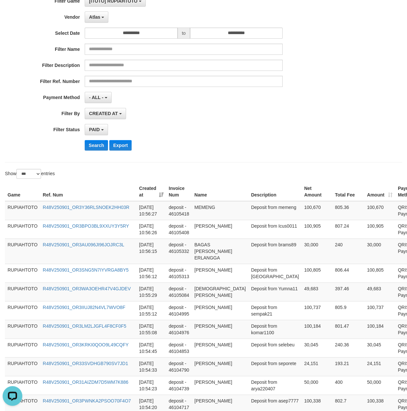
scroll to position [0, 0]
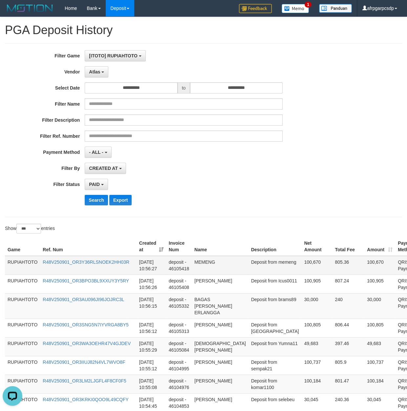
drag, startPoint x: 259, startPoint y: 329, endPoint x: 217, endPoint y: 259, distance: 82.0
click at [249, 269] on td "Deposit from memeng" at bounding box center [275, 265] width 53 height 19
click at [249, 270] on td "Deposit from memeng" at bounding box center [275, 265] width 53 height 19
click at [249, 266] on td "Deposit from memeng" at bounding box center [275, 265] width 53 height 19
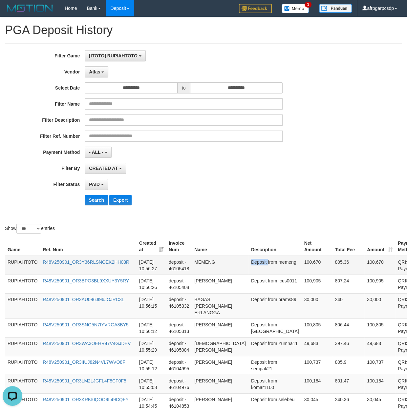
click at [249, 266] on td "Deposit from memeng" at bounding box center [275, 265] width 53 height 19
click at [249, 272] on td "Deposit from memeng" at bounding box center [275, 265] width 53 height 19
click at [140, 270] on td "[DATE] 10:56:27" at bounding box center [152, 265] width 30 height 19
drag, startPoint x: 140, startPoint y: 270, endPoint x: 157, endPoint y: 272, distance: 17.5
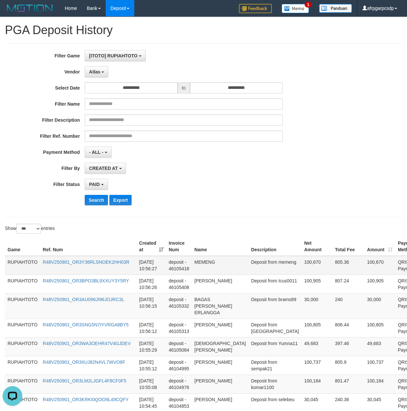
click at [157, 272] on td "[DATE] 10:56:27" at bounding box center [152, 265] width 30 height 19
click at [93, 201] on button "Search" at bounding box center [96, 200] width 23 height 11
click at [197, 183] on div "PAID SELECT ALL - ALL - SELECT STATUS PENDING/UNPAID PAID CANCELED EXPIRED" at bounding box center [184, 184] width 198 height 11
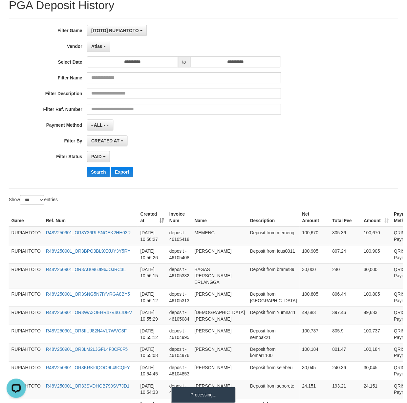
scroll to position [53, 0]
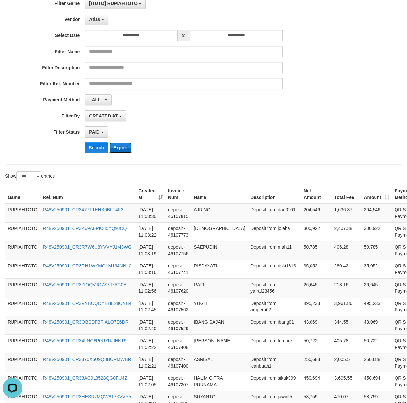
click at [124, 152] on button "Export" at bounding box center [120, 148] width 22 height 11
click at [263, 138] on div "PAID SELECT ALL - ALL - SELECT STATUS PENDING/UNPAID PAID CANCELED EXPIRED" at bounding box center [184, 131] width 198 height 11
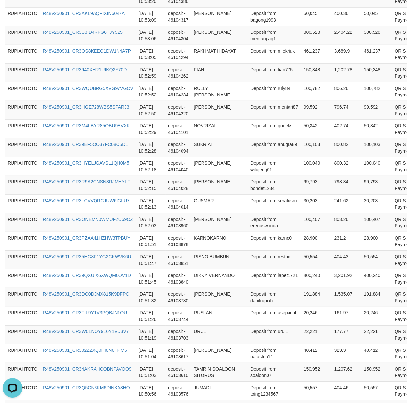
scroll to position [1852, 0]
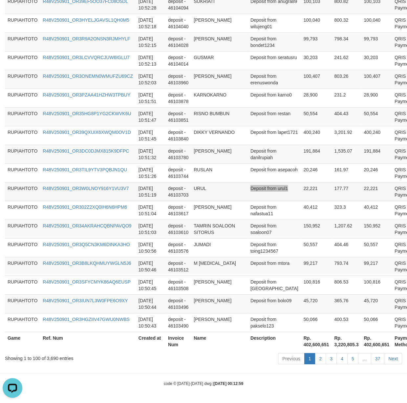
click at [283, 189] on tr "RUPIAHTOTO R48V250901_OR3W0LNOY916Y1VU3V7 [DATE] 10:51:19 deposit - 46103703 UR…" at bounding box center [220, 191] width 431 height 19
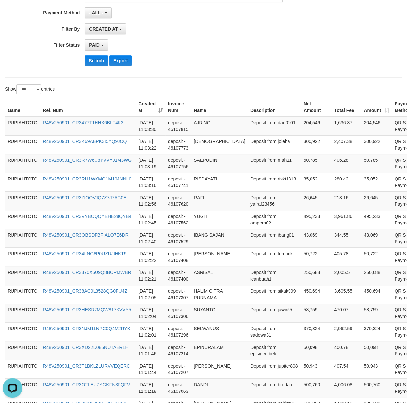
scroll to position [0, 0]
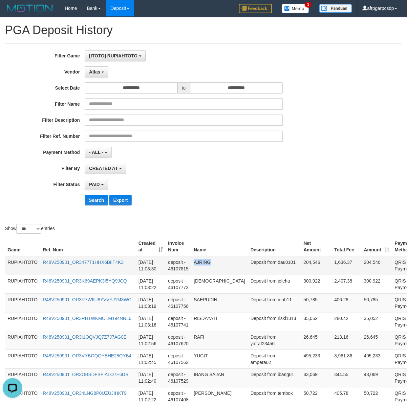
drag, startPoint x: 258, startPoint y: 211, endPoint x: 254, endPoint y: 267, distance: 56.3
click at [140, 269] on td "[DATE] 11:03:30" at bounding box center [151, 265] width 30 height 19
drag, startPoint x: 140, startPoint y: 269, endPoint x: 152, endPoint y: 271, distance: 12.3
click at [152, 271] on td "[DATE] 11:03:30" at bounding box center [151, 265] width 30 height 19
